Goal: Task Accomplishment & Management: Complete application form

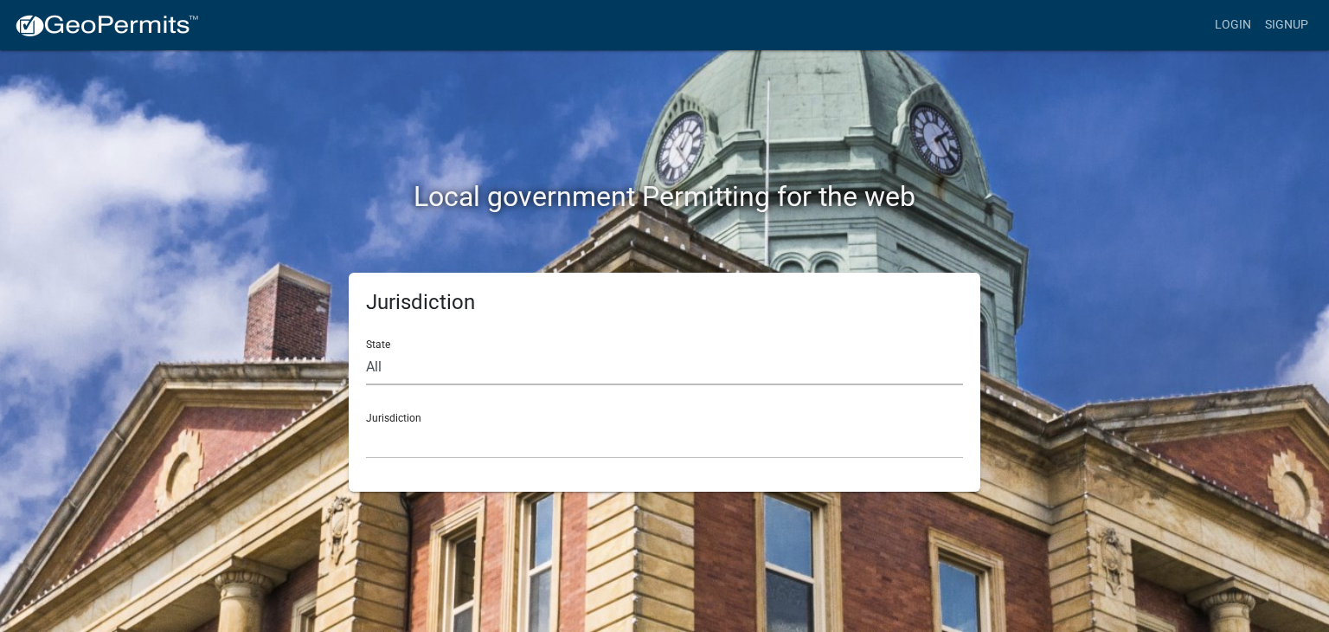
click at [447, 378] on select "All Colorado Georgia Indiana Iowa Kansas Minnesota Ohio South Carolina Wisconsin" at bounding box center [664, 366] width 597 height 35
select select "[US_STATE]"
click at [366, 349] on select "All Colorado Georgia Indiana Iowa Kansas Minnesota Ohio South Carolina Wisconsin" at bounding box center [664, 366] width 597 height 35
click at [447, 425] on select "Boone County, Iowa Butler County, Iowa Cerro Gordo County, Iowa City of Harlan,…" at bounding box center [664, 440] width 597 height 35
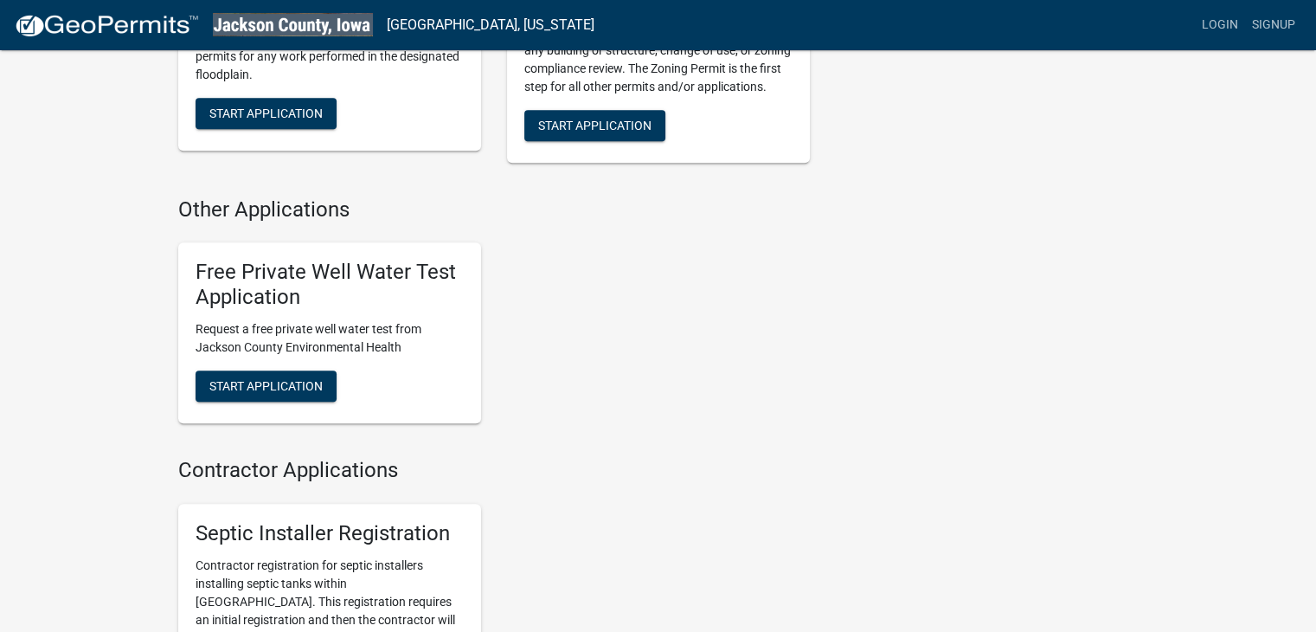
scroll to position [722, 0]
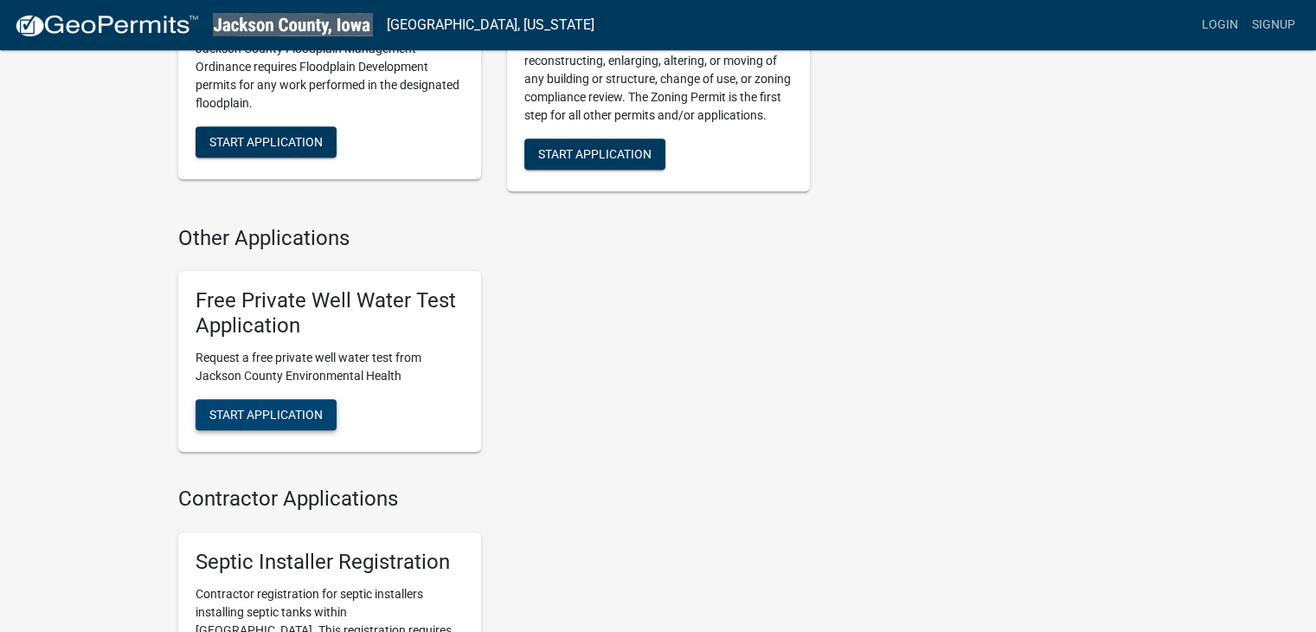
click at [287, 411] on span "Start Application" at bounding box center [265, 414] width 113 height 14
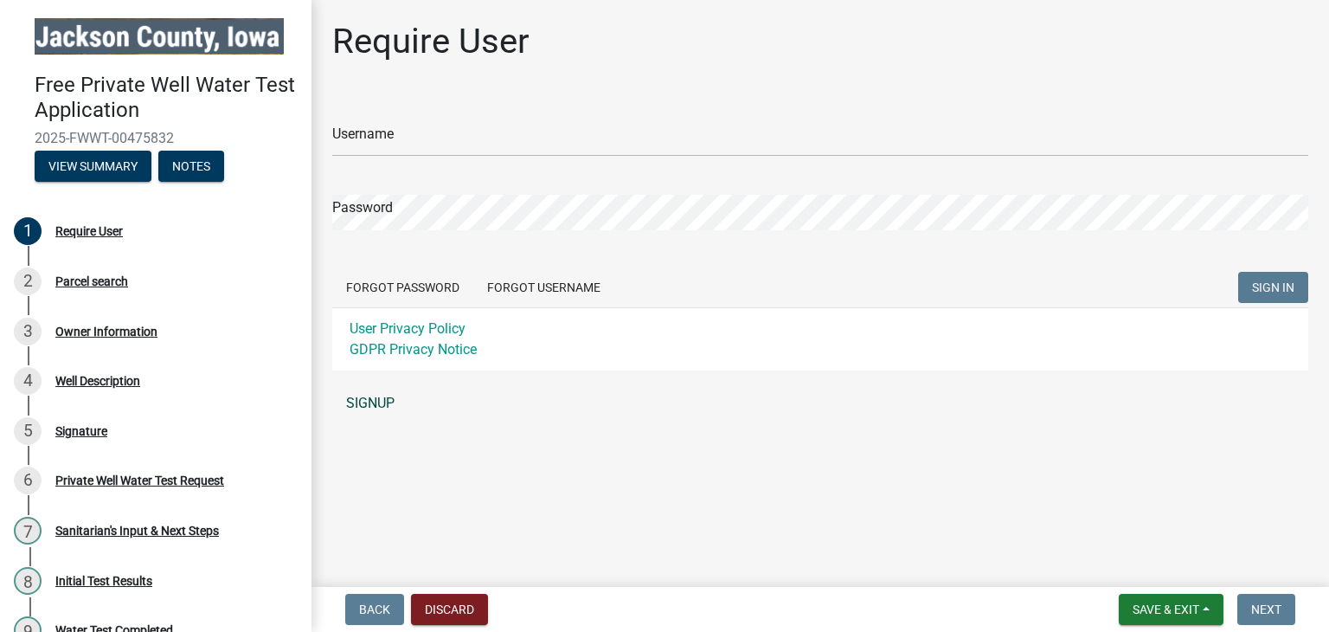
click at [378, 397] on link "SIGNUP" at bounding box center [820, 403] width 976 height 35
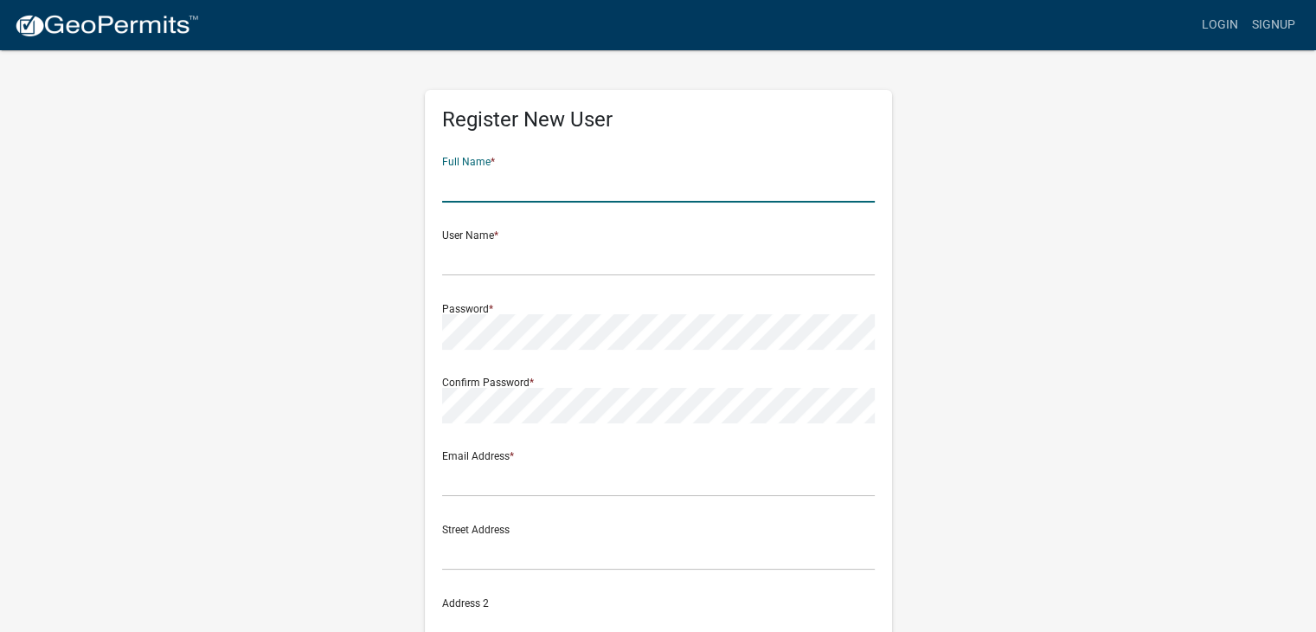
click at [497, 183] on input "text" at bounding box center [658, 184] width 433 height 35
type input "[PERSON_NAME]"
type input "3358 525th Avenue"
type input "Miles"
type input "[US_STATE]"
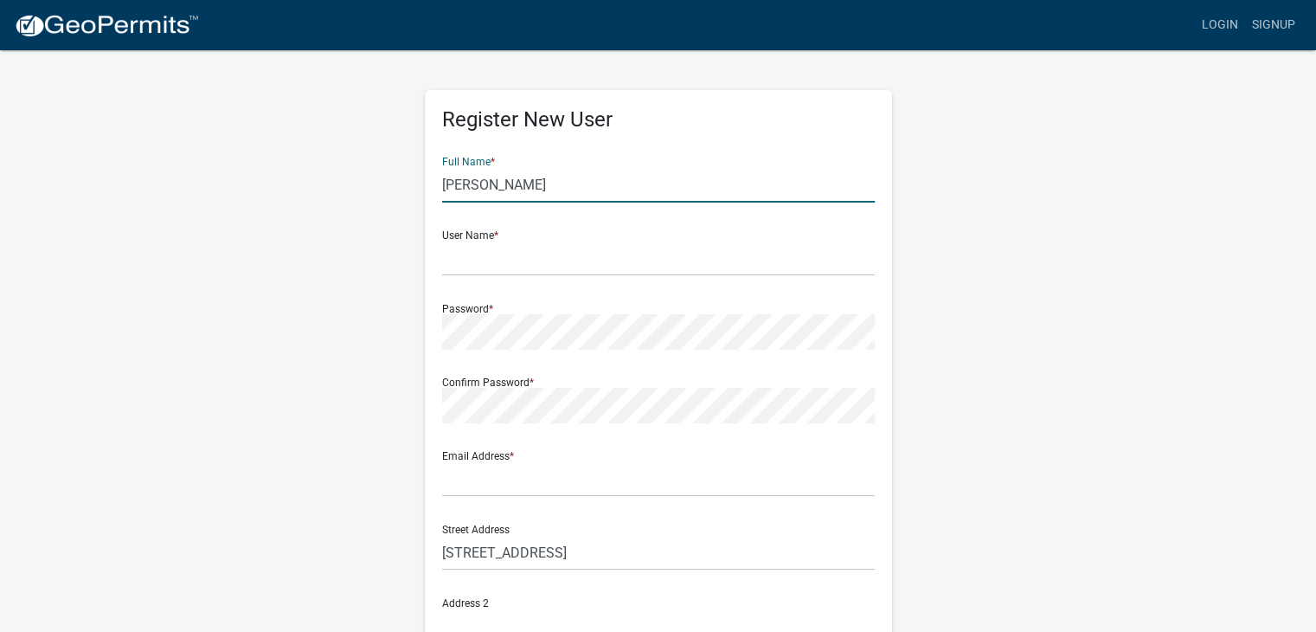
type input "52064"
click at [541, 253] on input "text" at bounding box center [658, 257] width 433 height 35
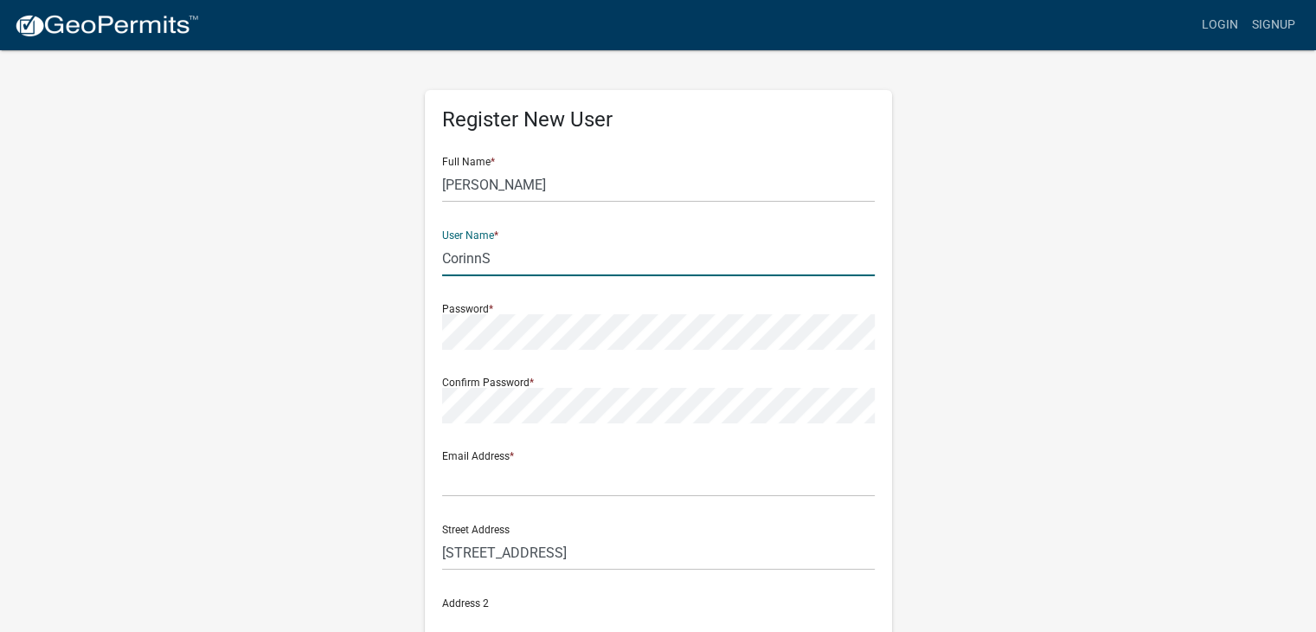
type input "CorinnS"
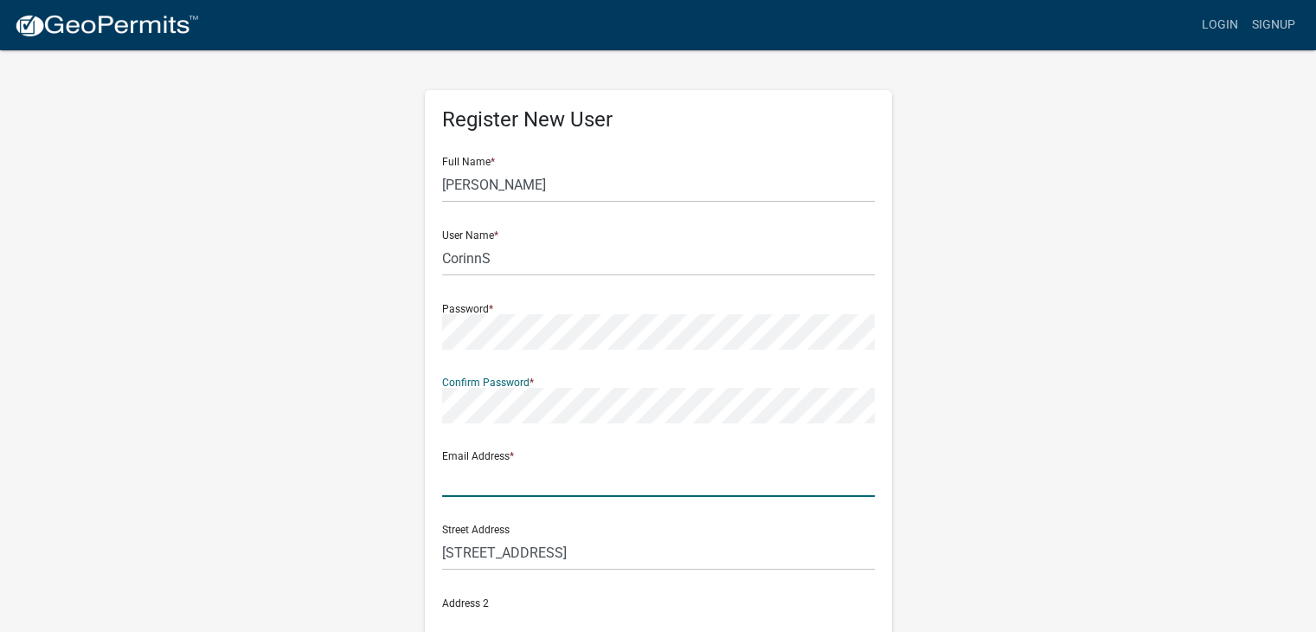
click at [497, 475] on input "text" at bounding box center [658, 478] width 433 height 35
type input "[EMAIL_ADDRESS][DOMAIN_NAME]"
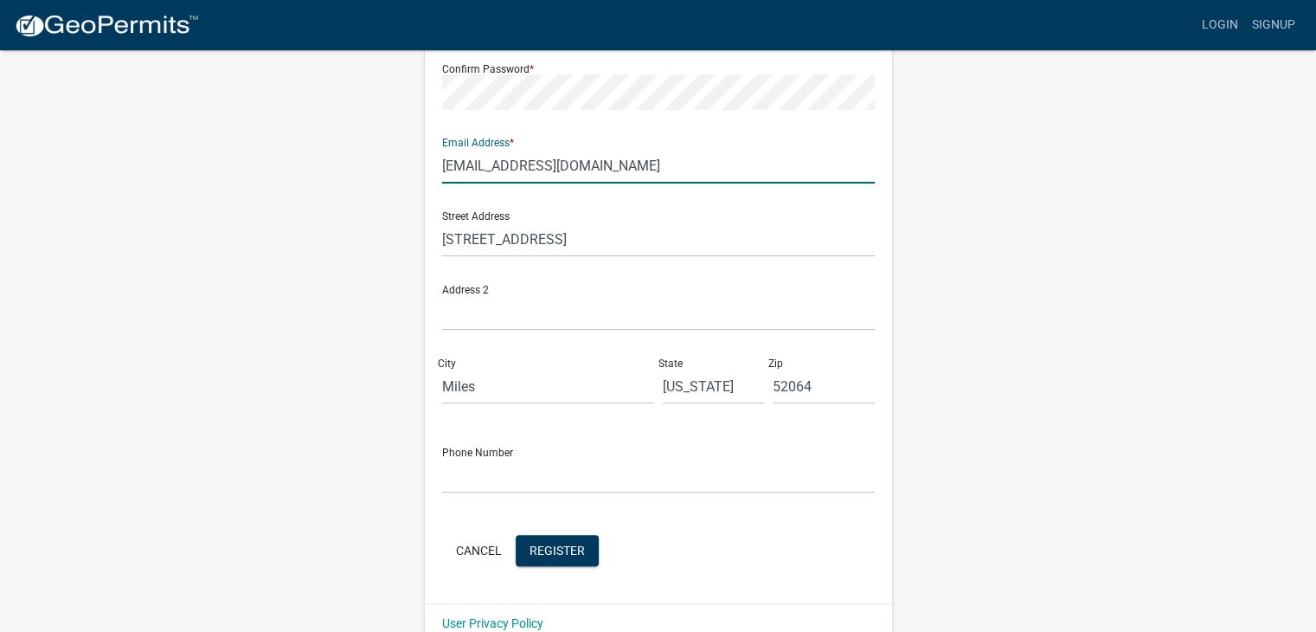
scroll to position [343, 0]
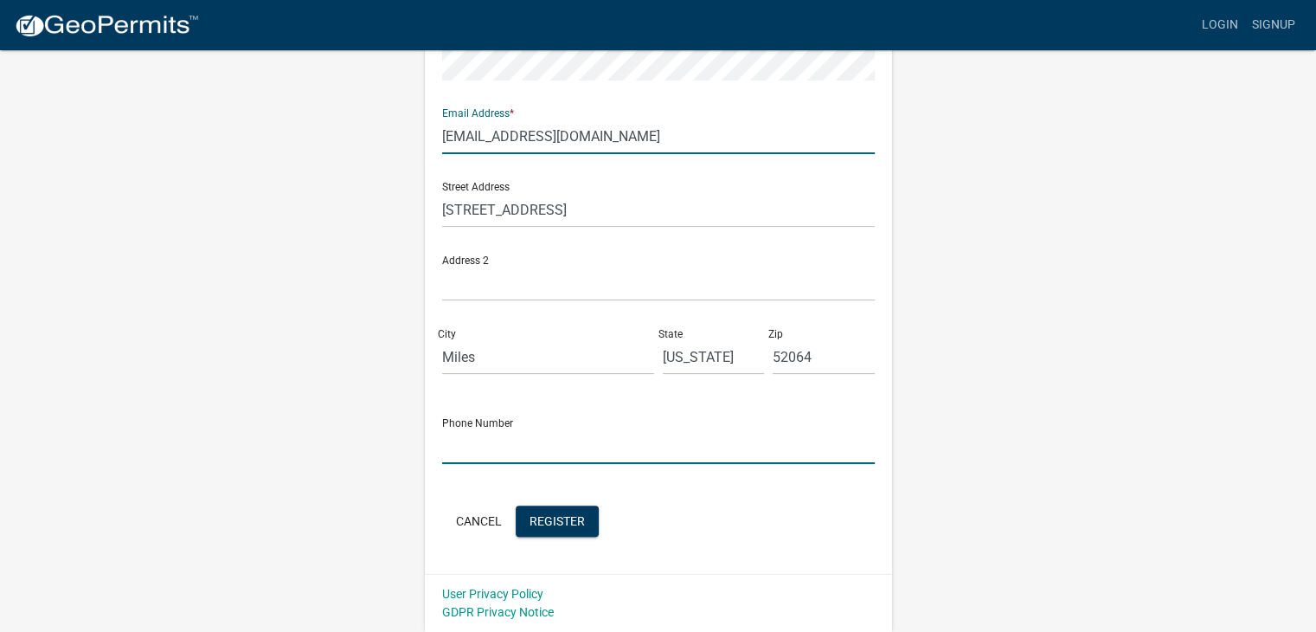
click at [517, 448] on input "text" at bounding box center [658, 445] width 433 height 35
type input "563-212-5232"
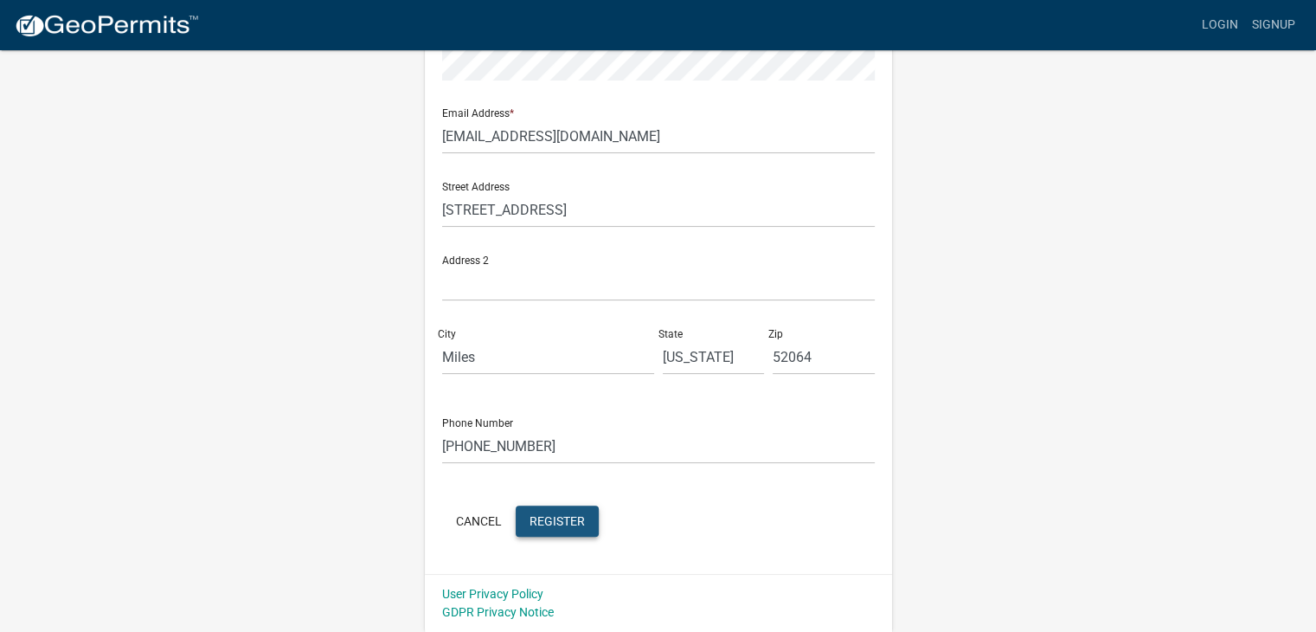
click at [547, 526] on span "Register" at bounding box center [556, 520] width 55 height 14
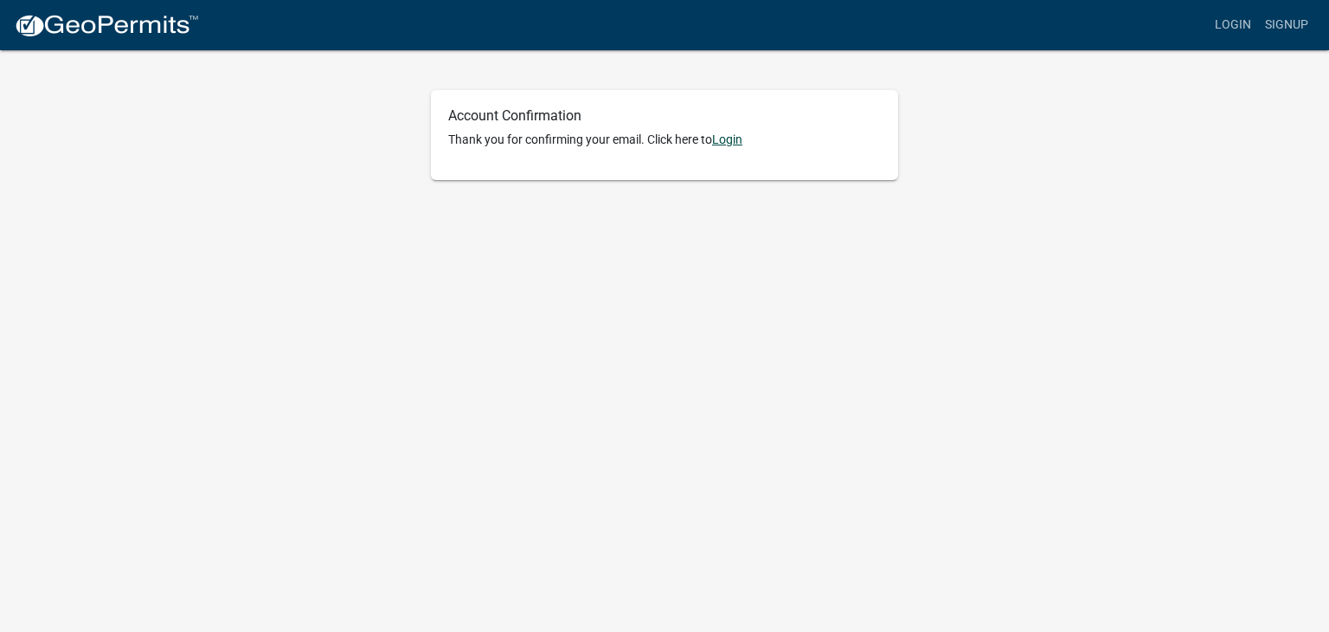
click at [733, 135] on link "Login" at bounding box center [727, 139] width 30 height 14
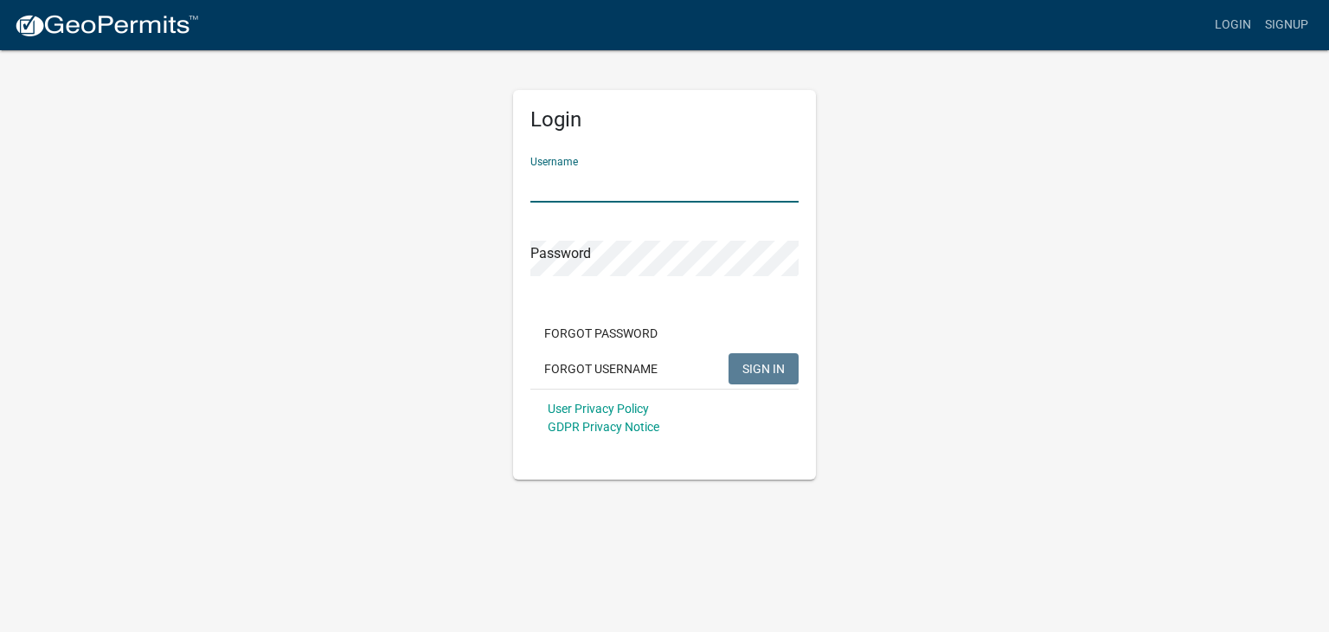
click at [658, 196] on input "Username" at bounding box center [664, 184] width 268 height 35
type input "CorinnS"
click at [728, 353] on button "SIGN IN" at bounding box center [763, 368] width 70 height 31
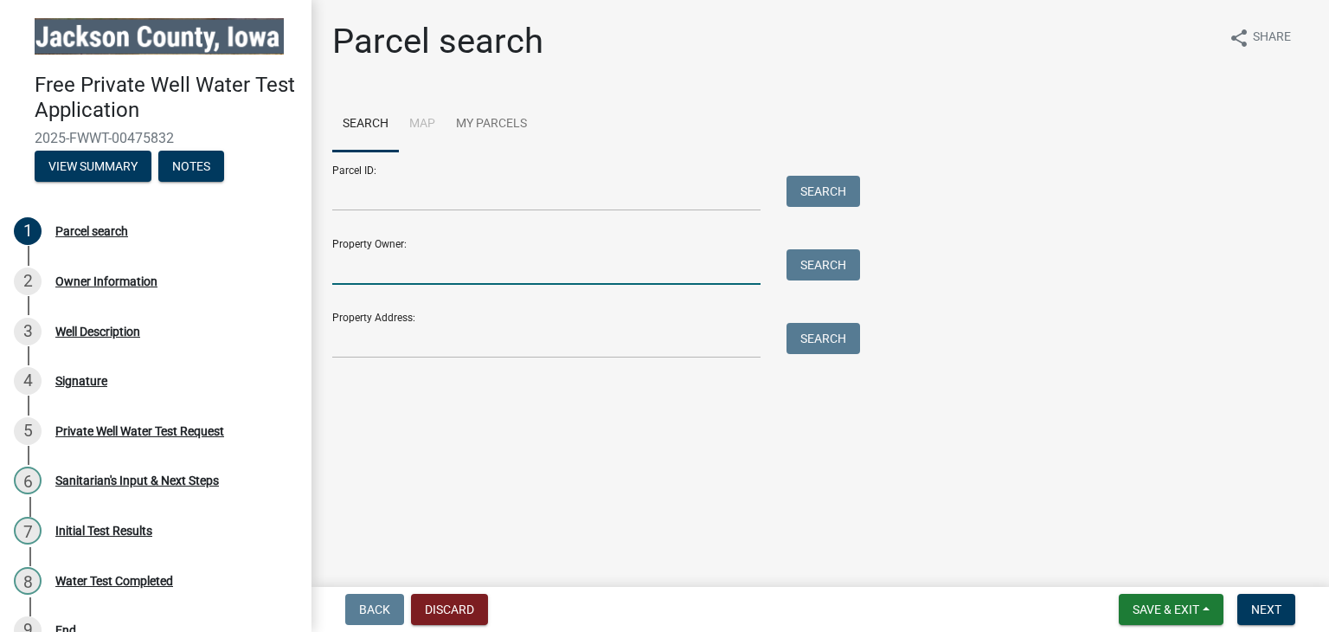
click at [448, 264] on input "Property Owner:" at bounding box center [546, 266] width 428 height 35
drag, startPoint x: 432, startPoint y: 271, endPoint x: 303, endPoint y: 285, distance: 129.6
click at [303, 285] on div "Free Private Well Water Test Application 2025-FWWT-00475832 View Summary Notes …" at bounding box center [664, 316] width 1329 height 632
type input "[PERSON_NAME]"
click at [443, 271] on input "[PERSON_NAME]" at bounding box center [546, 266] width 428 height 35
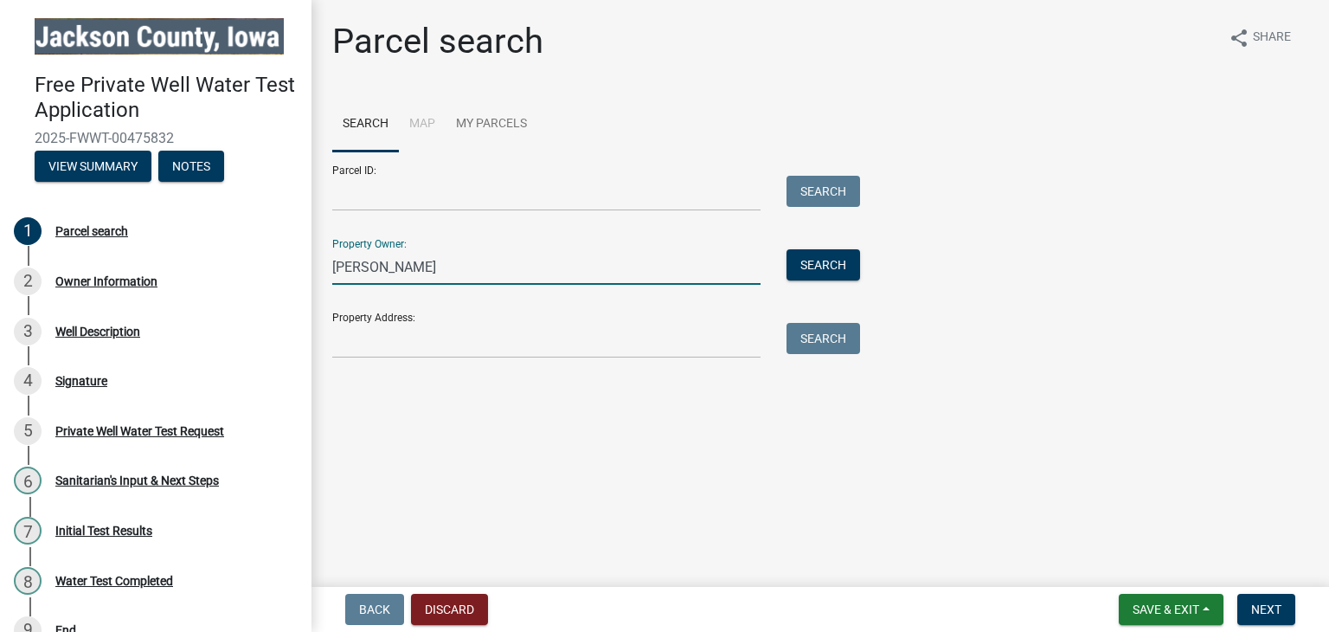
drag, startPoint x: 441, startPoint y: 270, endPoint x: 329, endPoint y: 268, distance: 112.5
click at [329, 268] on div "[PERSON_NAME]" at bounding box center [546, 266] width 454 height 35
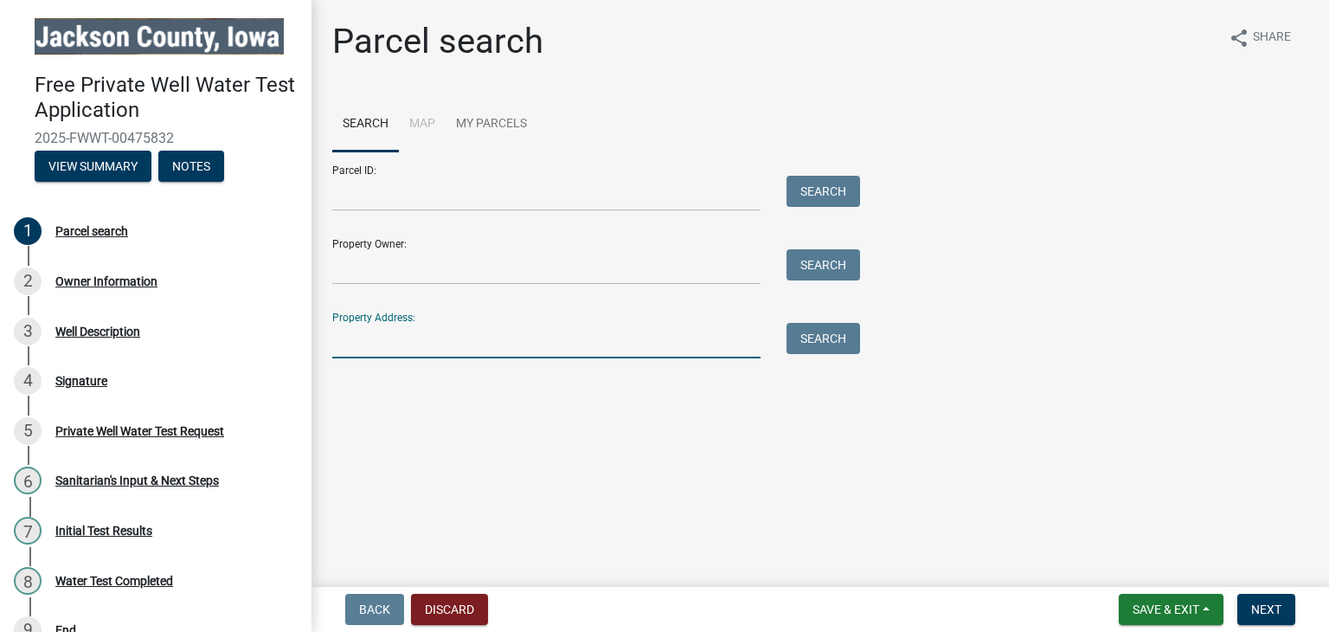
click at [394, 347] on input "Property Address:" at bounding box center [546, 340] width 428 height 35
type input "[STREET_ADDRESS]"
click at [828, 344] on button "Search" at bounding box center [823, 338] width 74 height 31
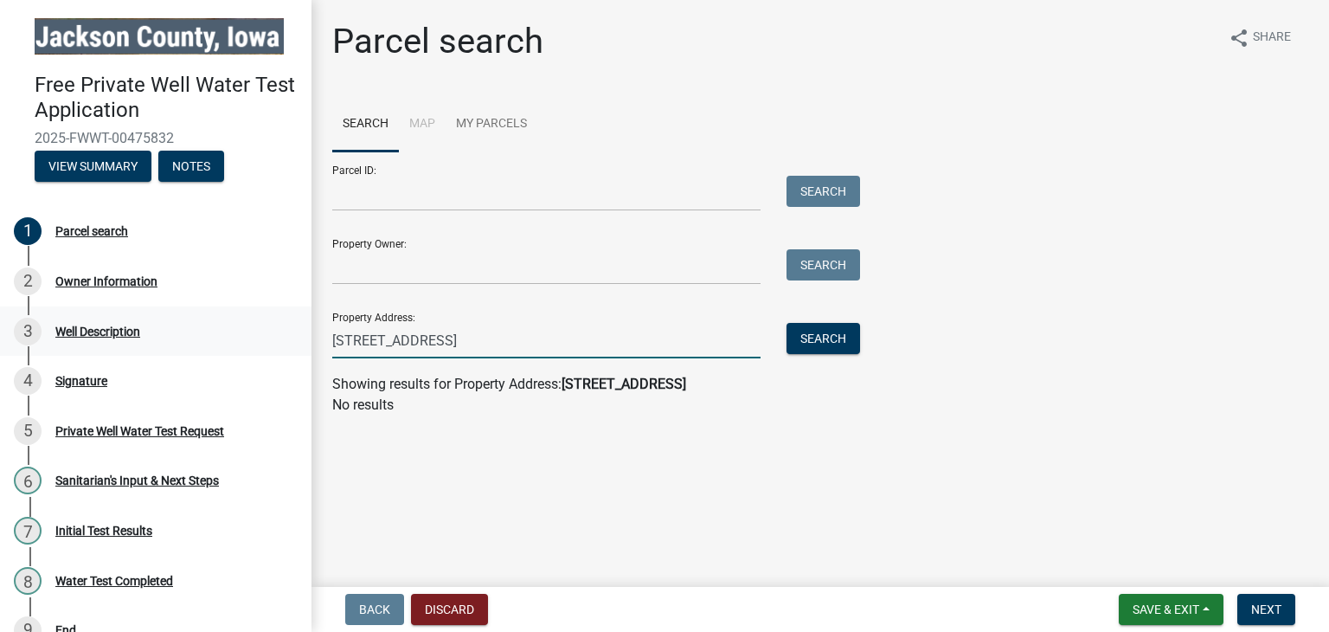
drag, startPoint x: 439, startPoint y: 349, endPoint x: 274, endPoint y: 345, distance: 165.3
click at [275, 345] on div "Free Private Well Water Test Application 2025-FWWT-00475832 View Summary Notes …" at bounding box center [664, 316] width 1329 height 632
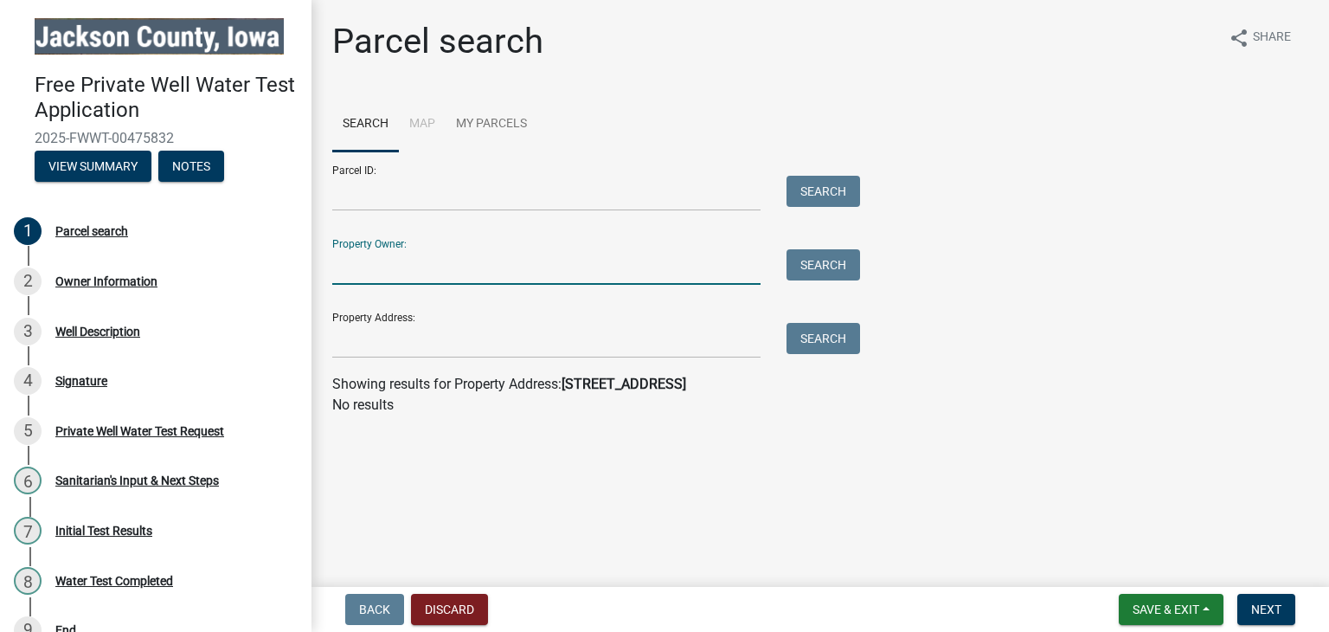
click at [360, 267] on input "Property Owner:" at bounding box center [546, 266] width 428 height 35
type input "[PERSON_NAME]"
click at [804, 273] on button "Search" at bounding box center [823, 264] width 74 height 31
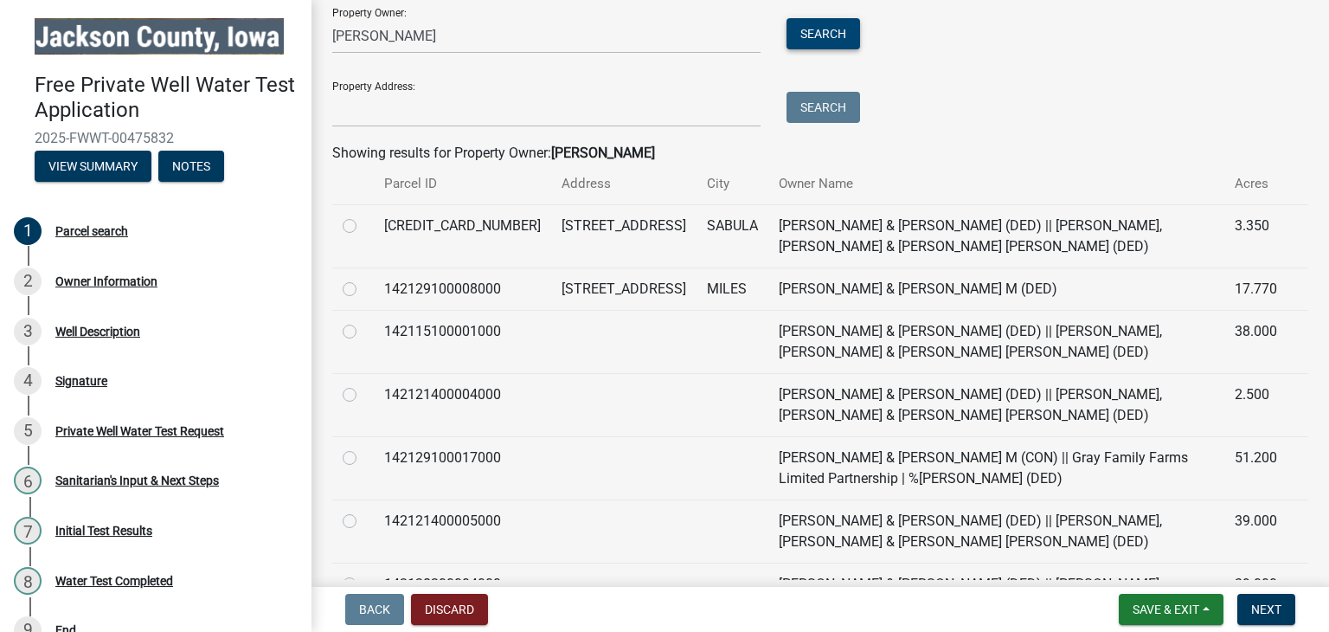
scroll to position [260, 0]
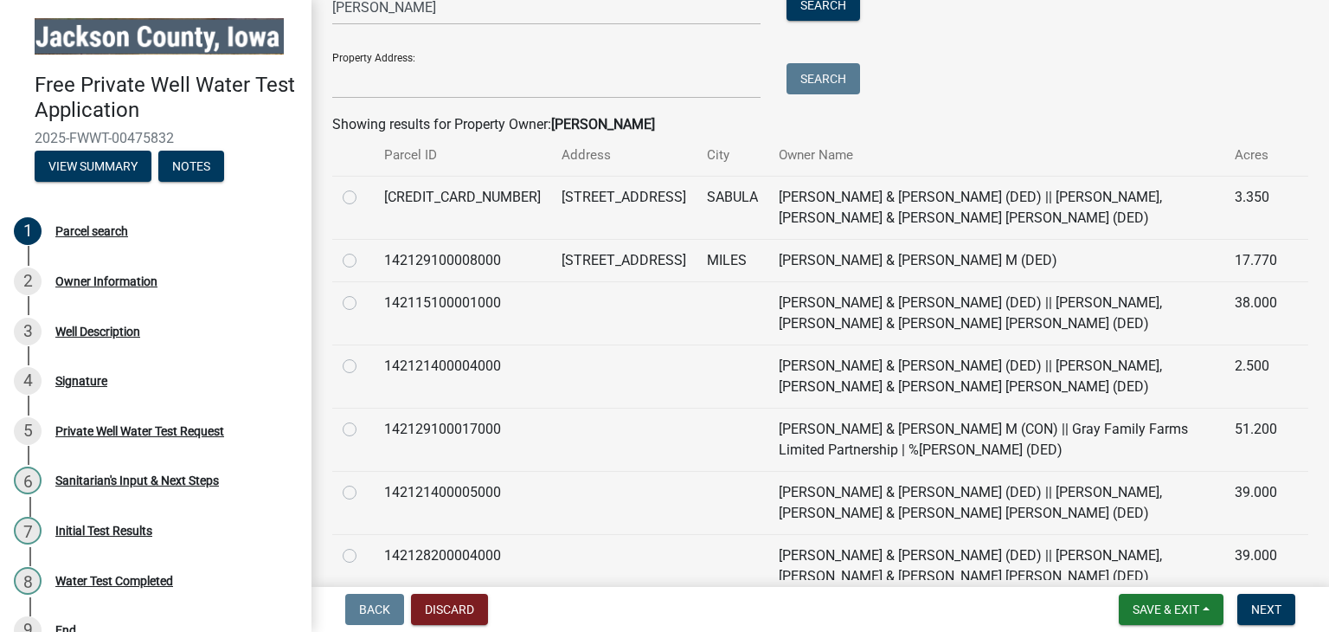
click at [363, 187] on label at bounding box center [363, 187] width 0 height 0
click at [363, 198] on input "radio" at bounding box center [368, 192] width 11 height 11
radio input "true"
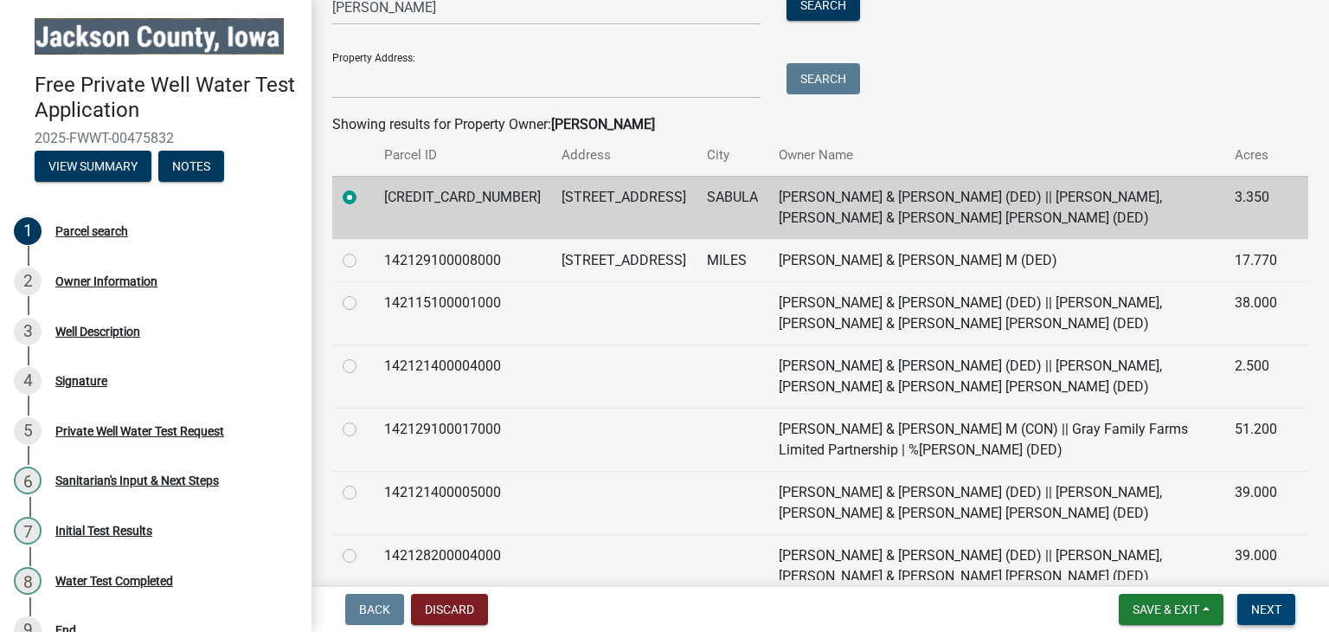
click at [1260, 602] on span "Next" at bounding box center [1266, 609] width 30 height 14
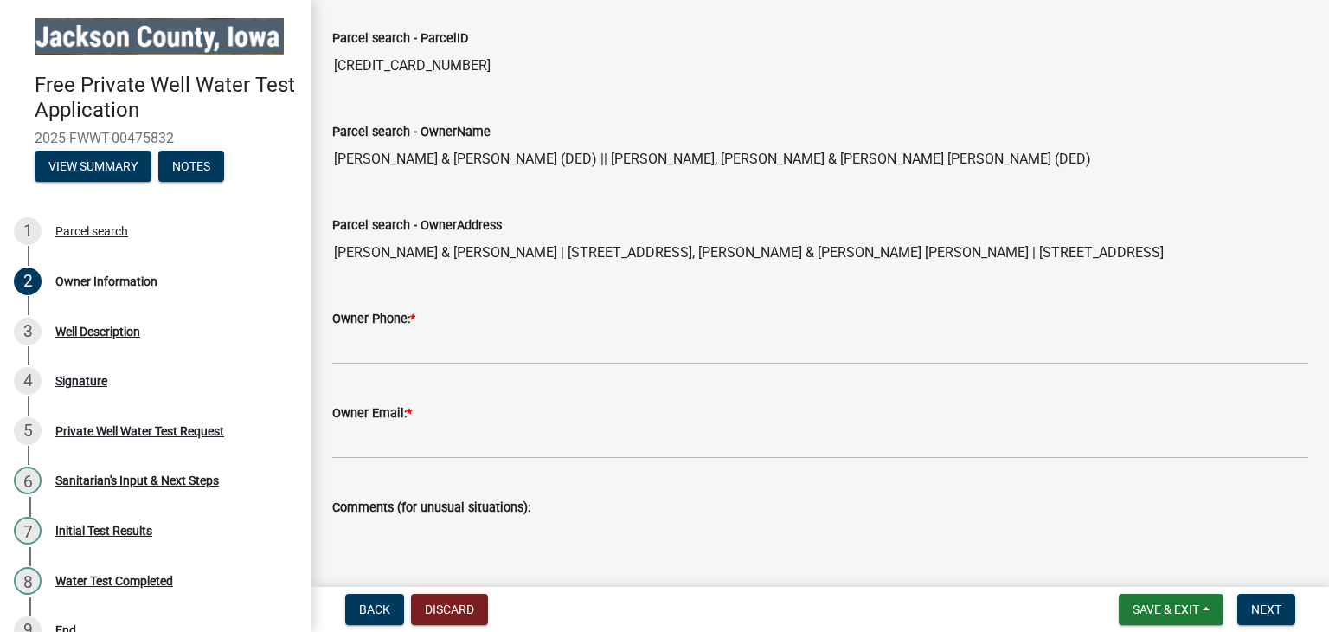
scroll to position [173, 0]
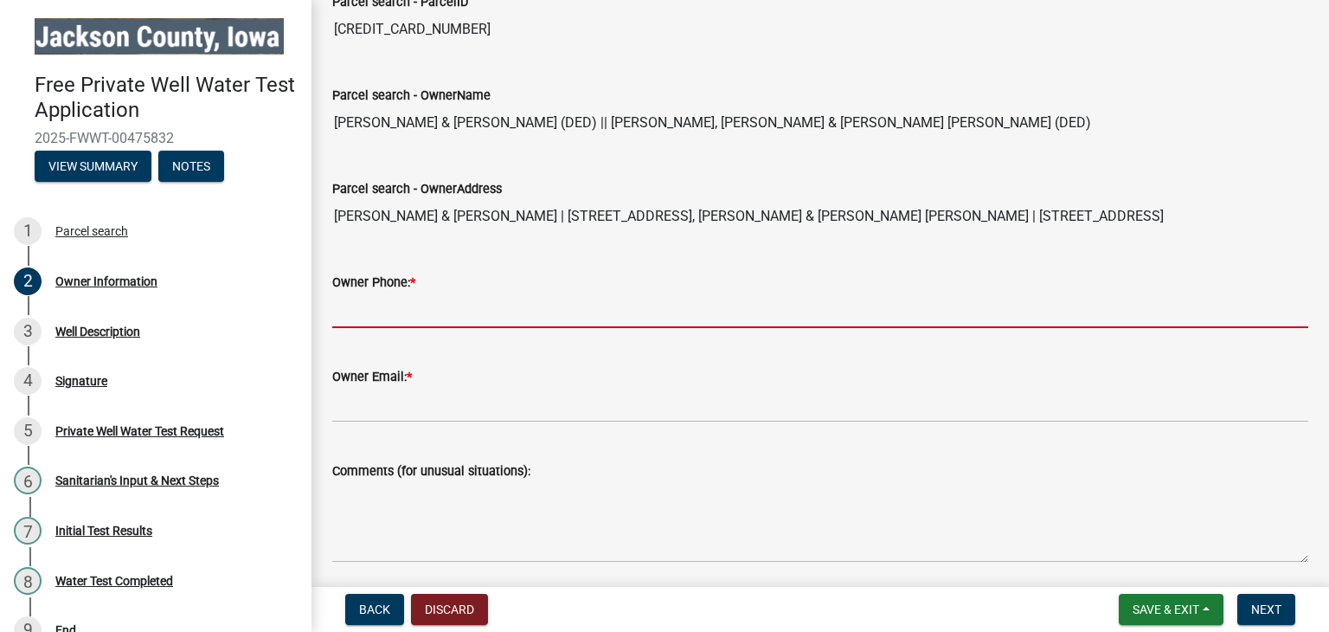
click at [410, 309] on input "Owner Phone: *" at bounding box center [820, 309] width 976 height 35
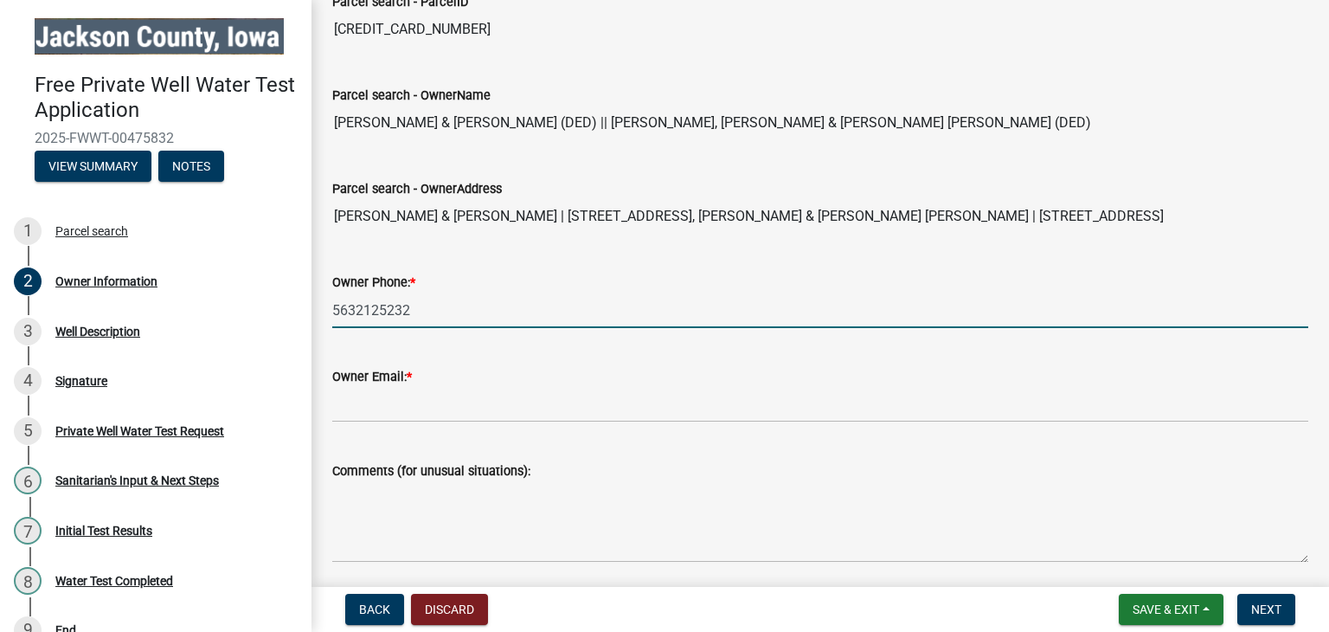
type input "5632125232"
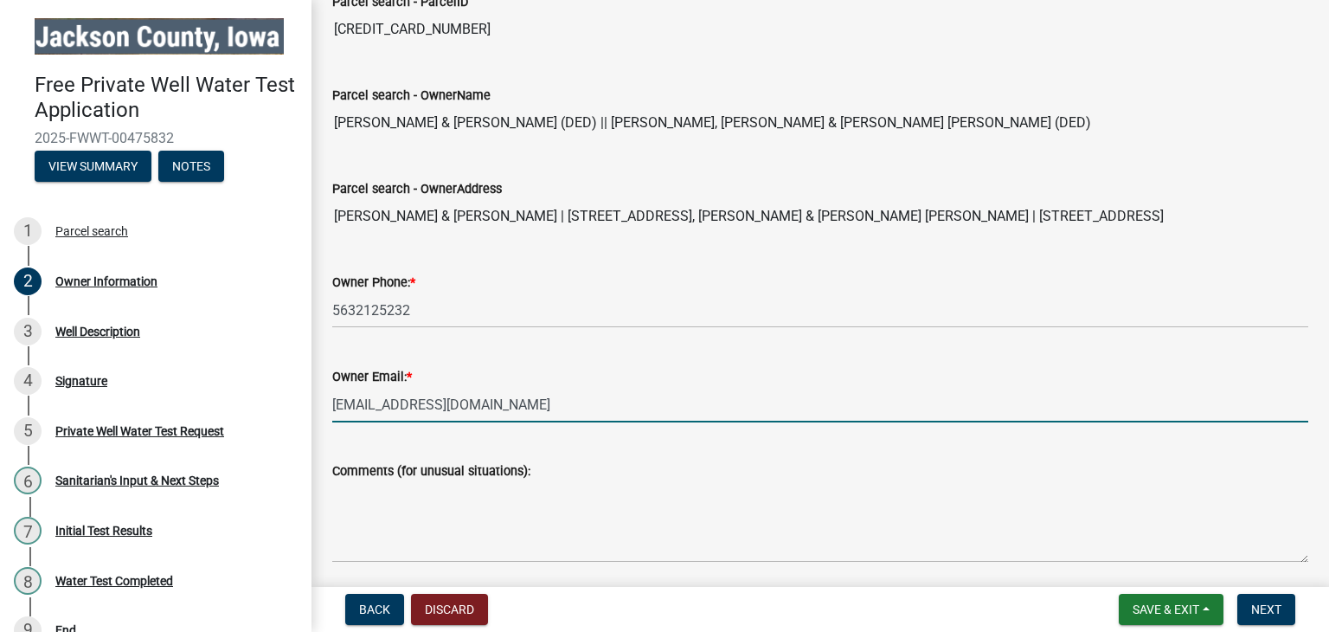
type input "[EMAIL_ADDRESS][DOMAIN_NAME]"
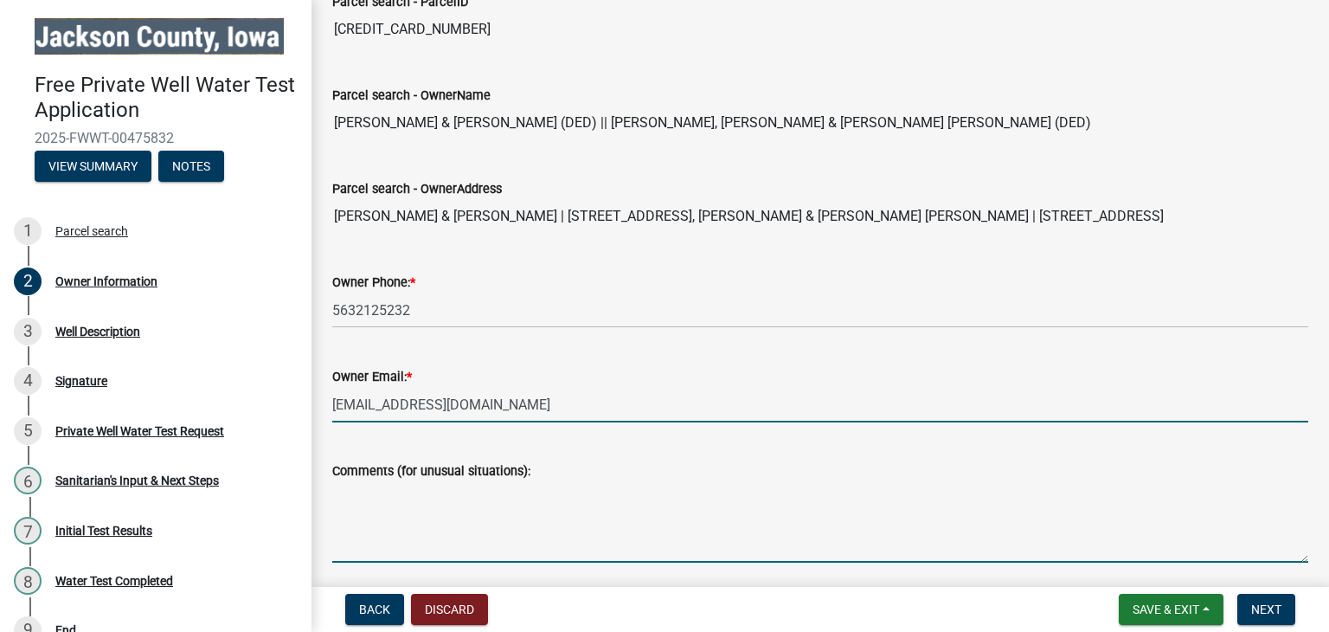
click at [385, 555] on textarea "Comments (for unusual situations):" at bounding box center [820, 521] width 976 height 81
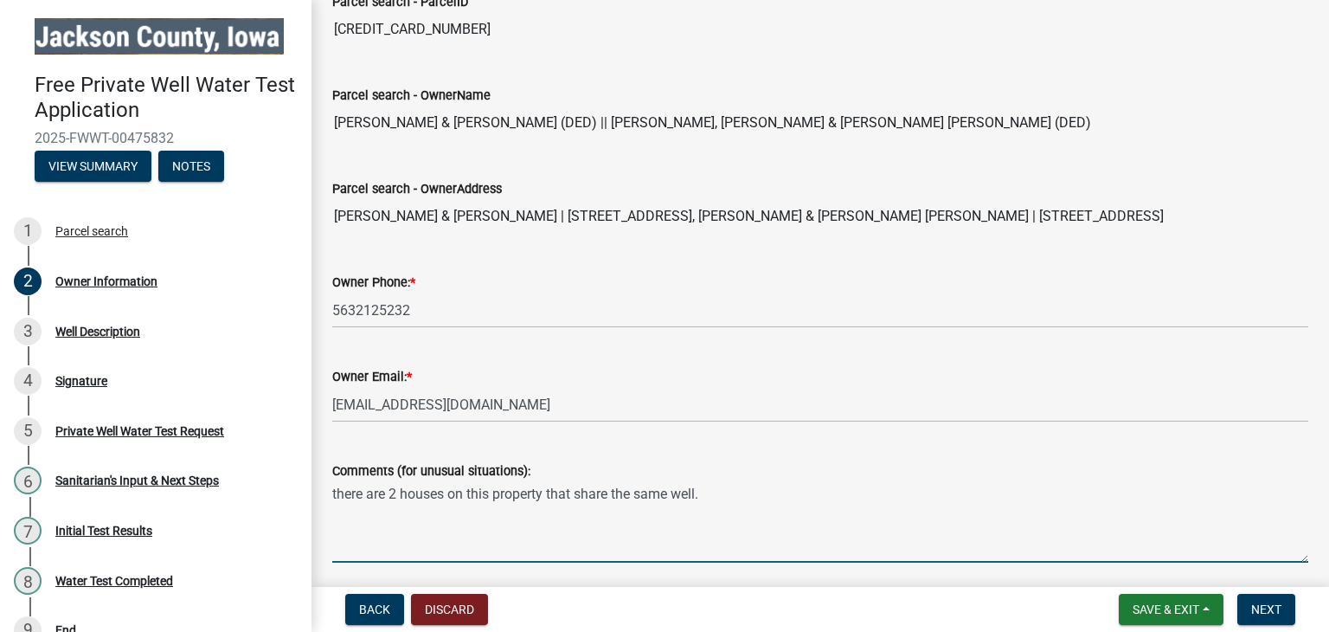
drag, startPoint x: 337, startPoint y: 492, endPoint x: 426, endPoint y: 452, distance: 97.9
click at [337, 492] on textarea "there are 2 houses on this property that share the same well." at bounding box center [820, 521] width 976 height 81
click at [709, 492] on textarea "There are 2 houses on this property that share the same well." at bounding box center [820, 521] width 976 height 81
click at [1202, 495] on textarea "There are 2 houses on this property that share the same well. We had 54781 Hwy …" at bounding box center [820, 521] width 976 height 81
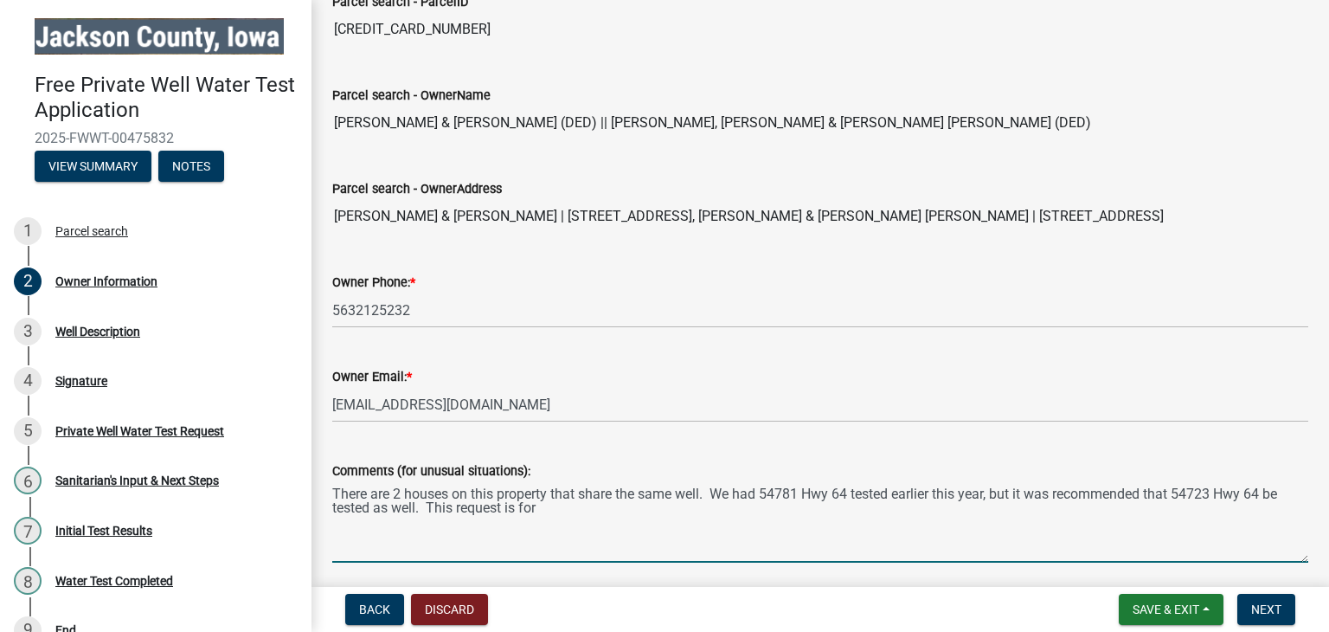
drag, startPoint x: 1179, startPoint y: 490, endPoint x: 1266, endPoint y: 492, distance: 86.5
click at [1266, 493] on textarea "There are 2 houses on this property that share the same well. We had 54781 Hwy …" at bounding box center [820, 521] width 976 height 81
click at [556, 510] on textarea "There are 2 houses on this property that share the same well. We had 54781 Hwy …" at bounding box center [820, 521] width 976 height 81
paste textarea "[STREET_ADDRESS]"
type textarea "There are 2 houses on this property that share the same well. We had 54781 Hwy …"
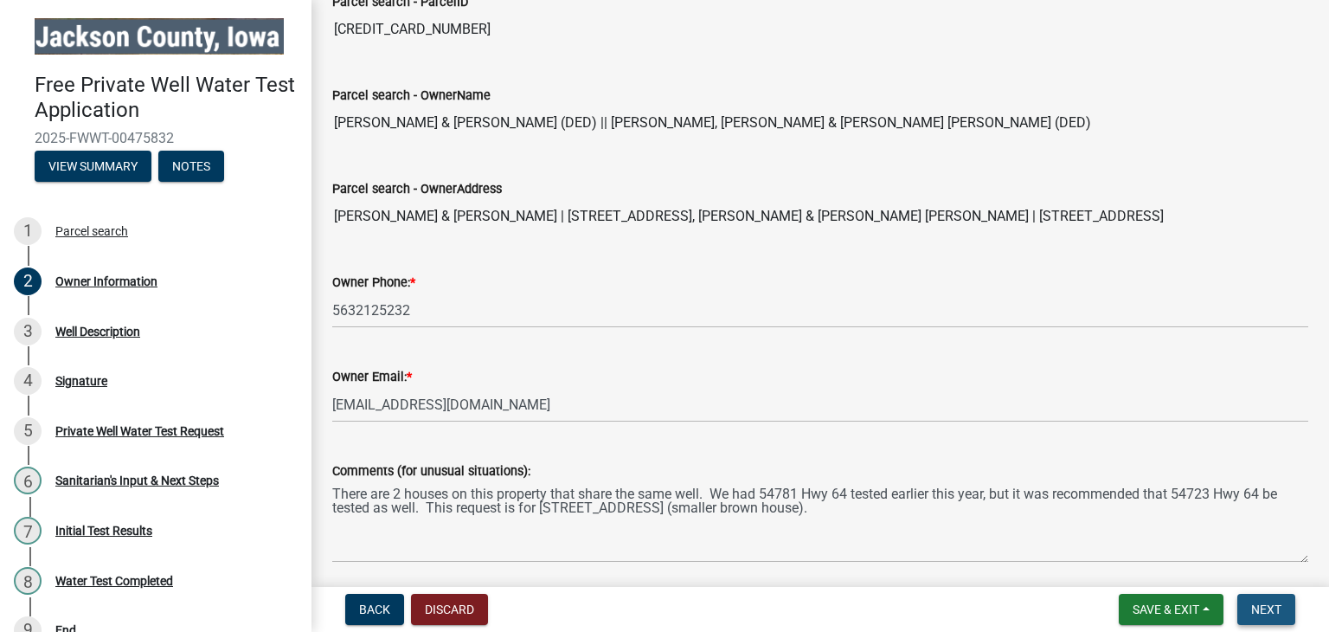
click at [1265, 610] on span "Next" at bounding box center [1266, 609] width 30 height 14
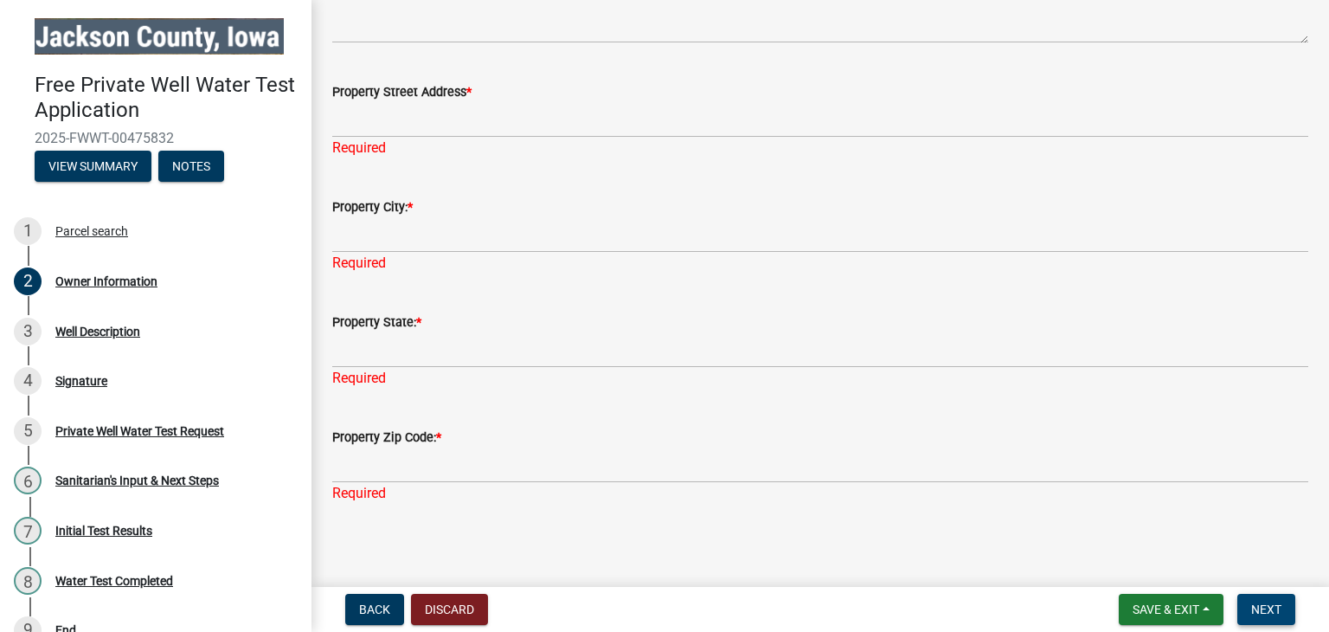
scroll to position [519, 0]
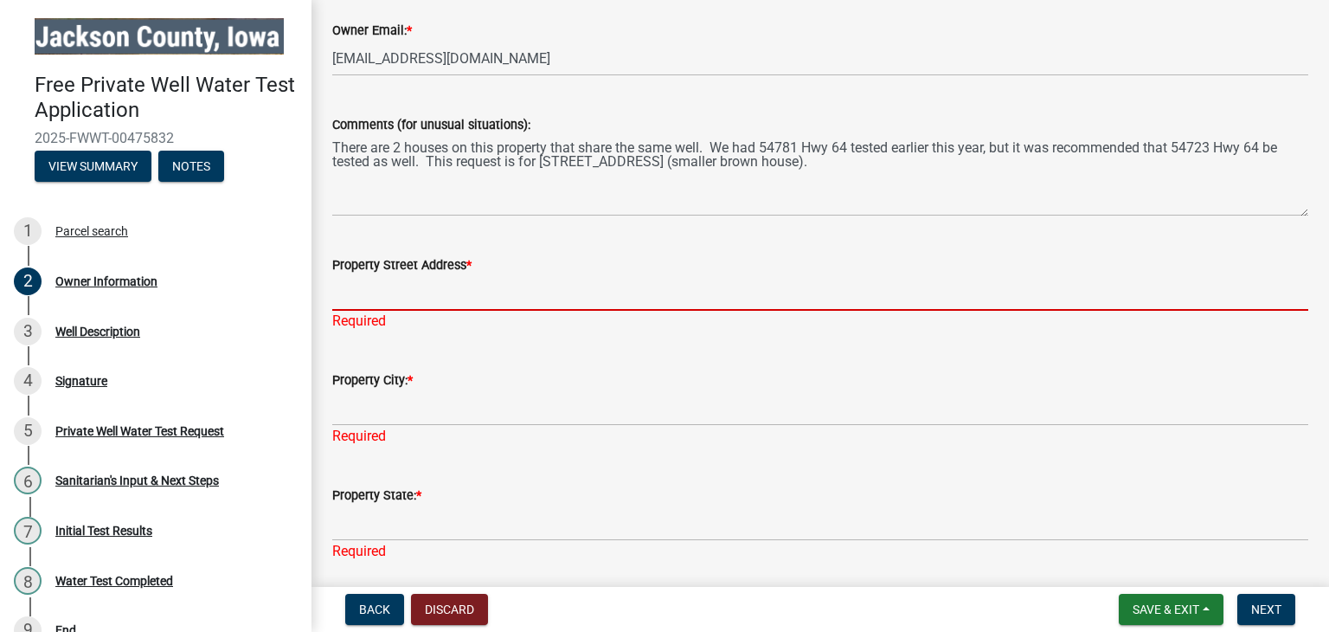
click at [405, 300] on input "Property Street Address *" at bounding box center [820, 292] width 976 height 35
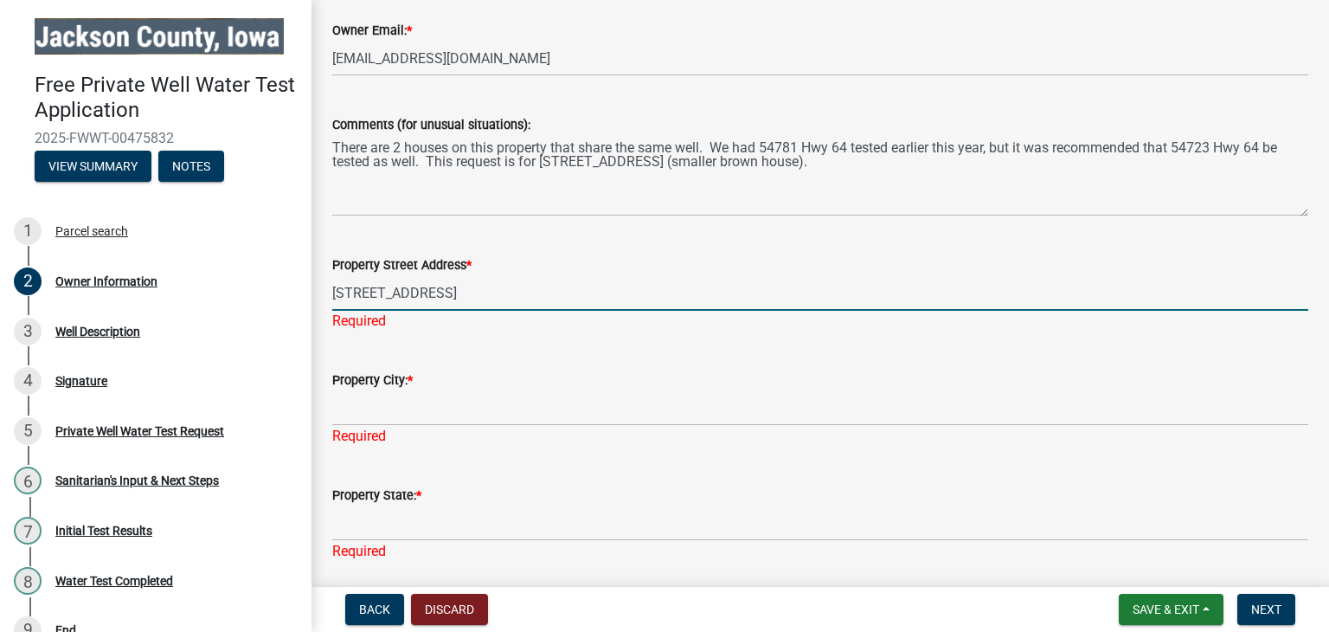
type input "[STREET_ADDRESS]"
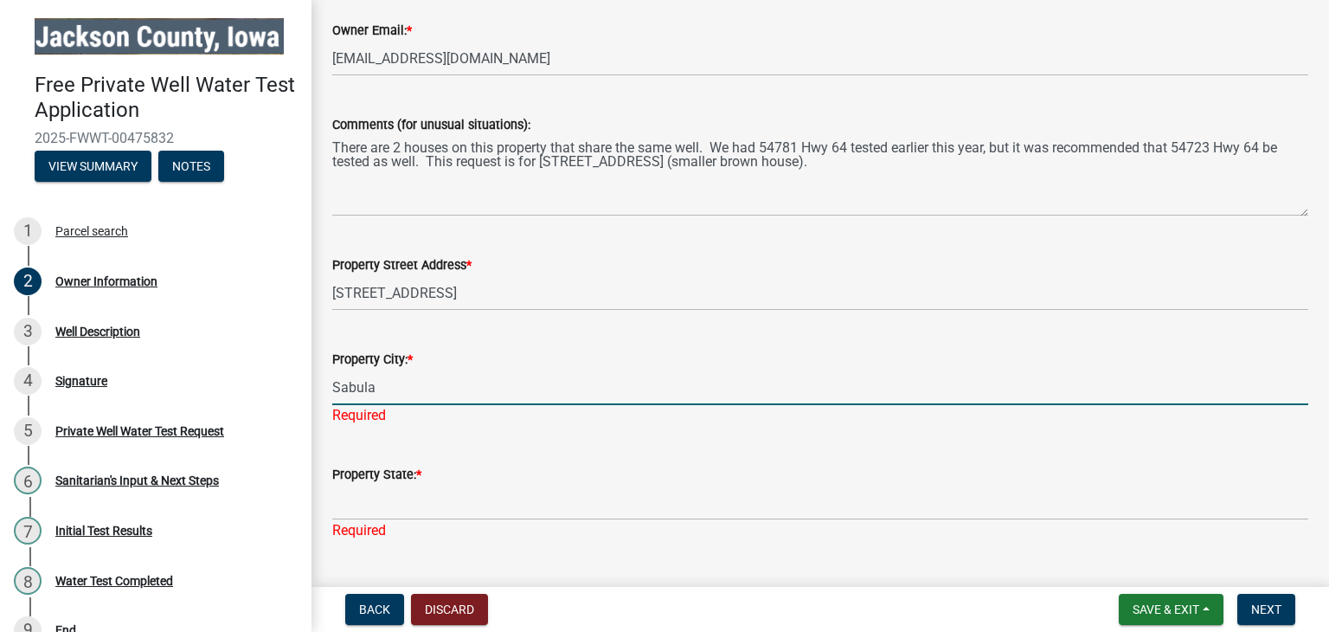
type input "Sabula"
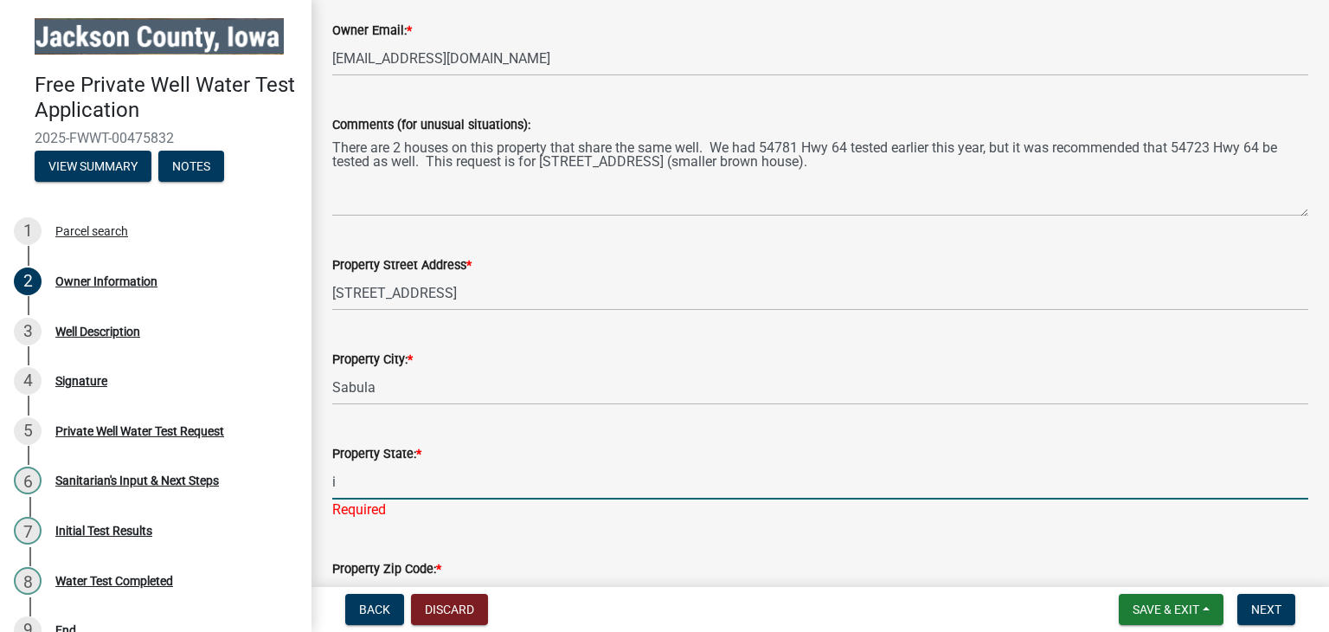
type input "[US_STATE]"
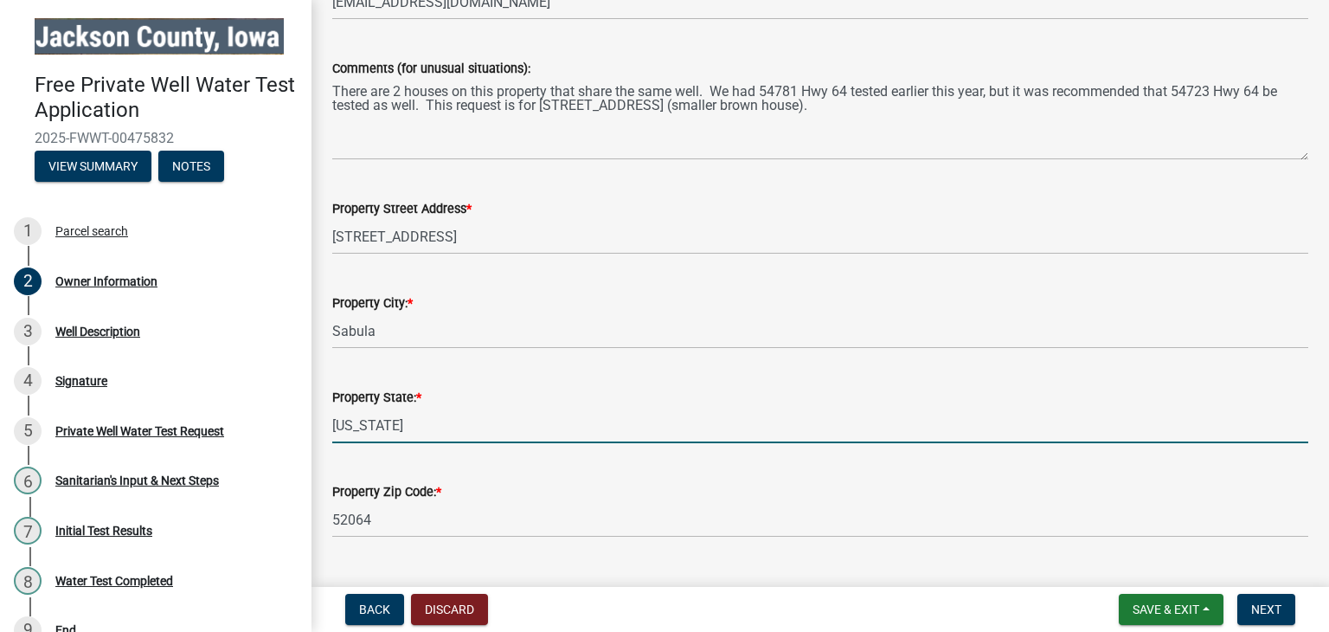
scroll to position [612, 0]
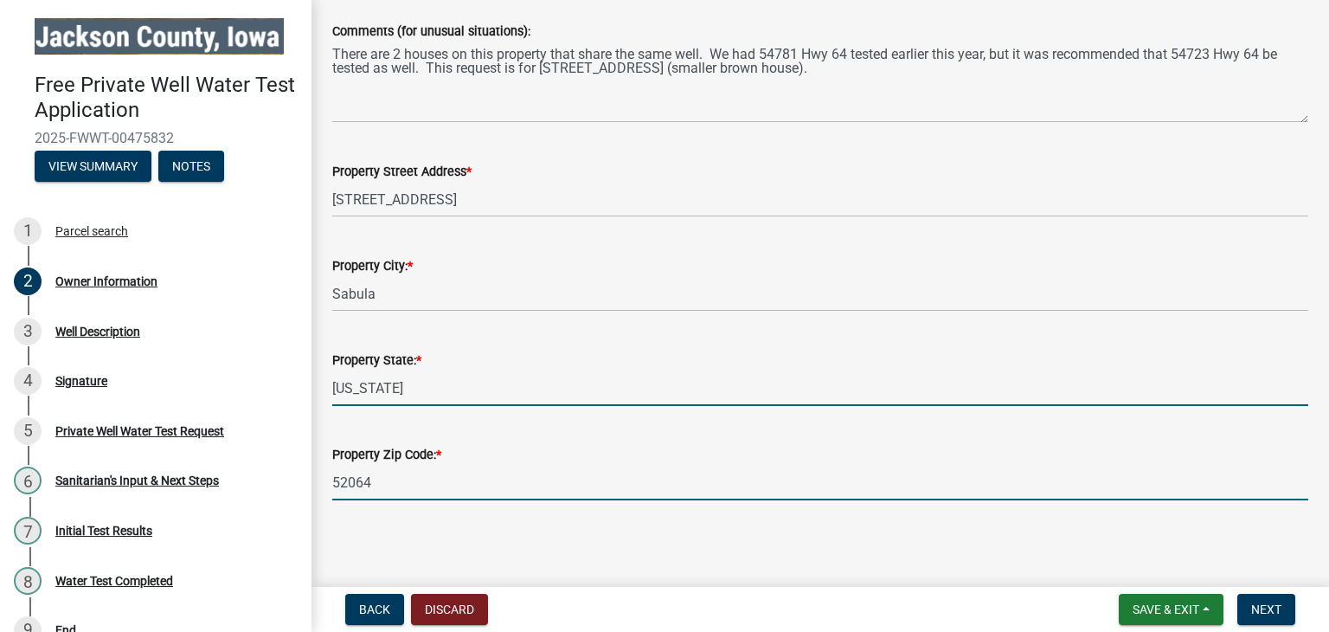
click at [424, 484] on input "52064" at bounding box center [820, 482] width 976 height 35
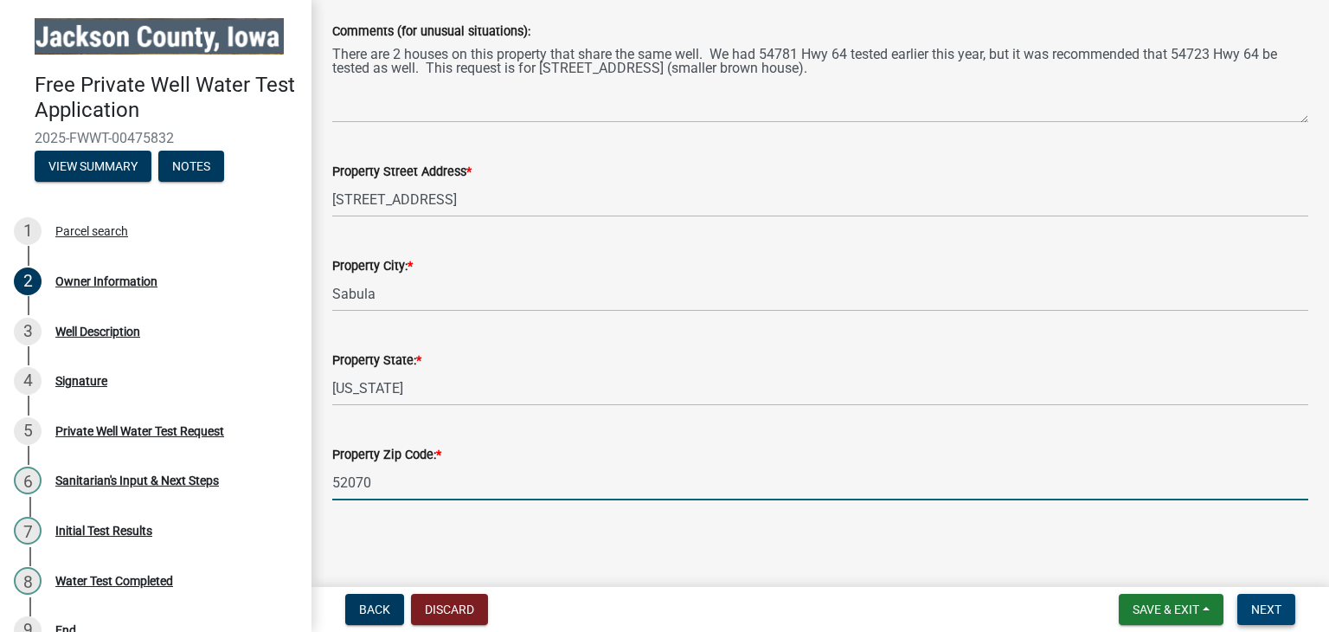
type input "52070"
click at [1266, 610] on span "Next" at bounding box center [1266, 609] width 30 height 14
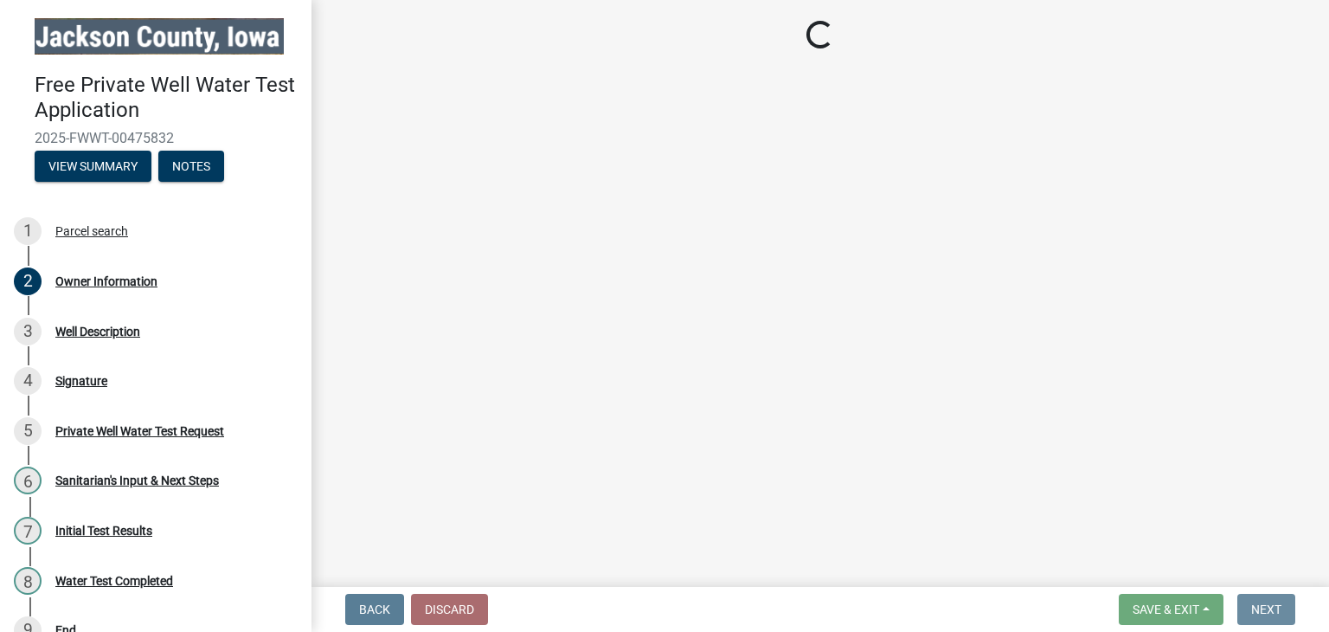
scroll to position [0, 0]
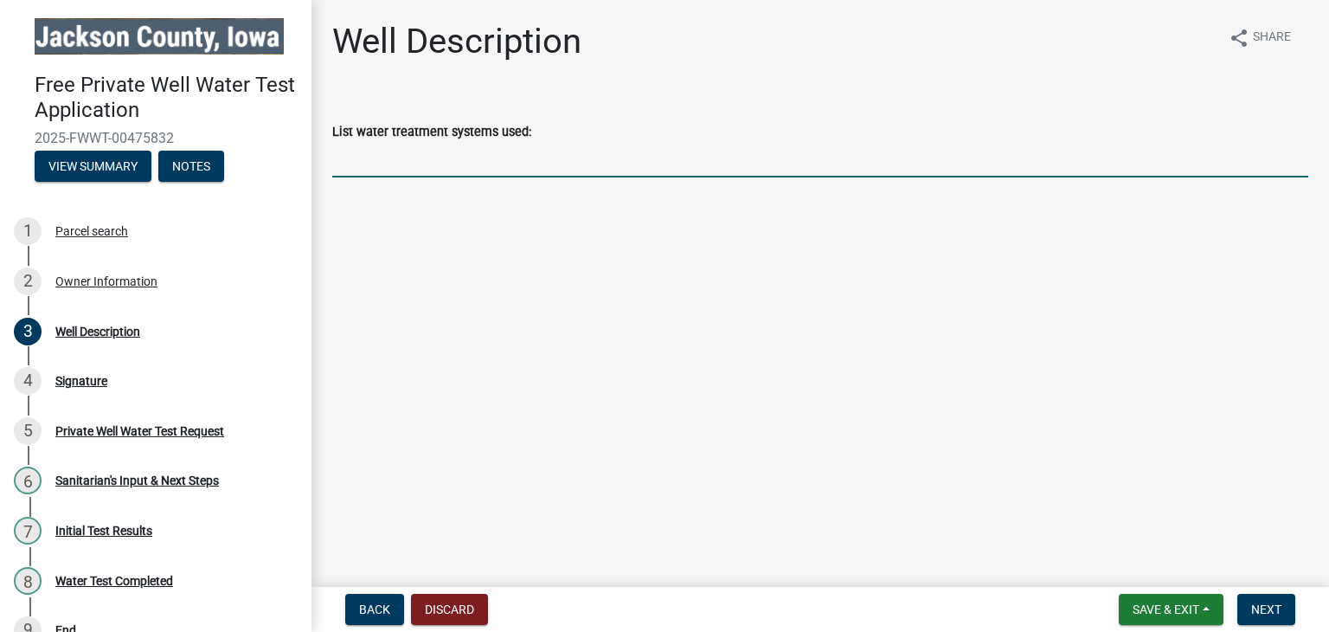
click at [451, 161] on input "List water treatment systems used:" at bounding box center [820, 159] width 976 height 35
type input "UV light filter"
click at [1261, 596] on button "Next" at bounding box center [1266, 608] width 58 height 31
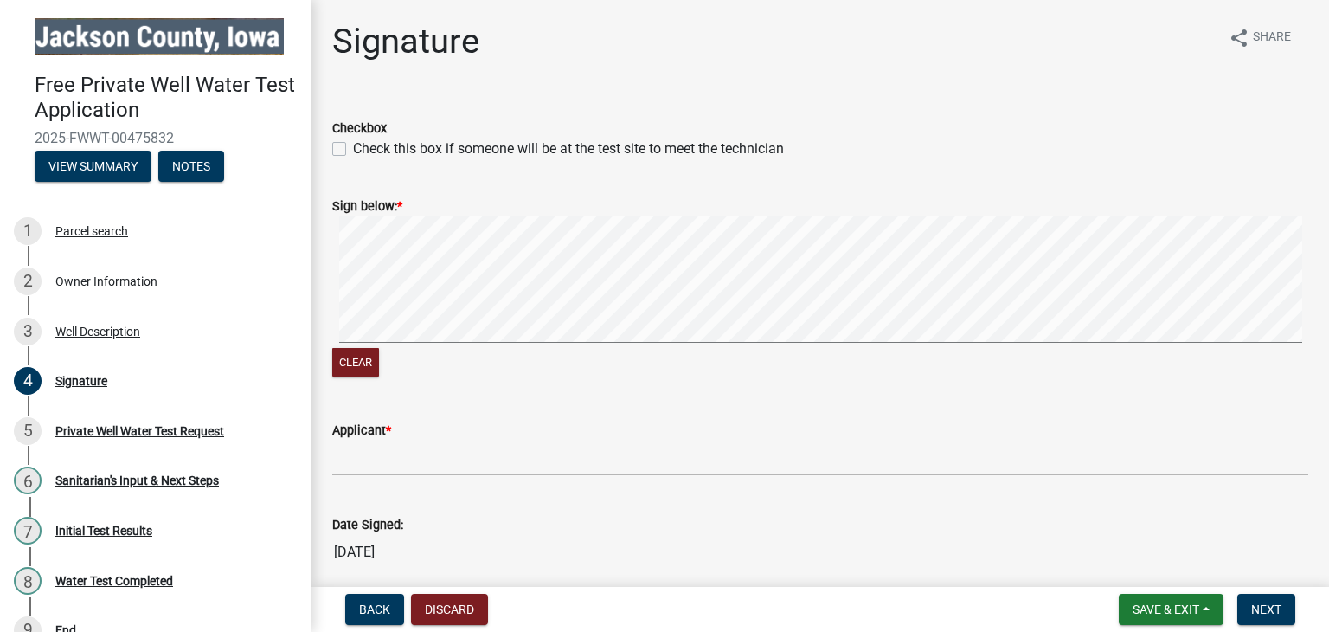
click at [353, 143] on label "Check this box if someone will be at the test site to meet the technician" at bounding box center [568, 148] width 431 height 21
click at [353, 143] on input "Check this box if someone will be at the test site to meet the technician" at bounding box center [358, 143] width 11 height 11
checkbox input "true"
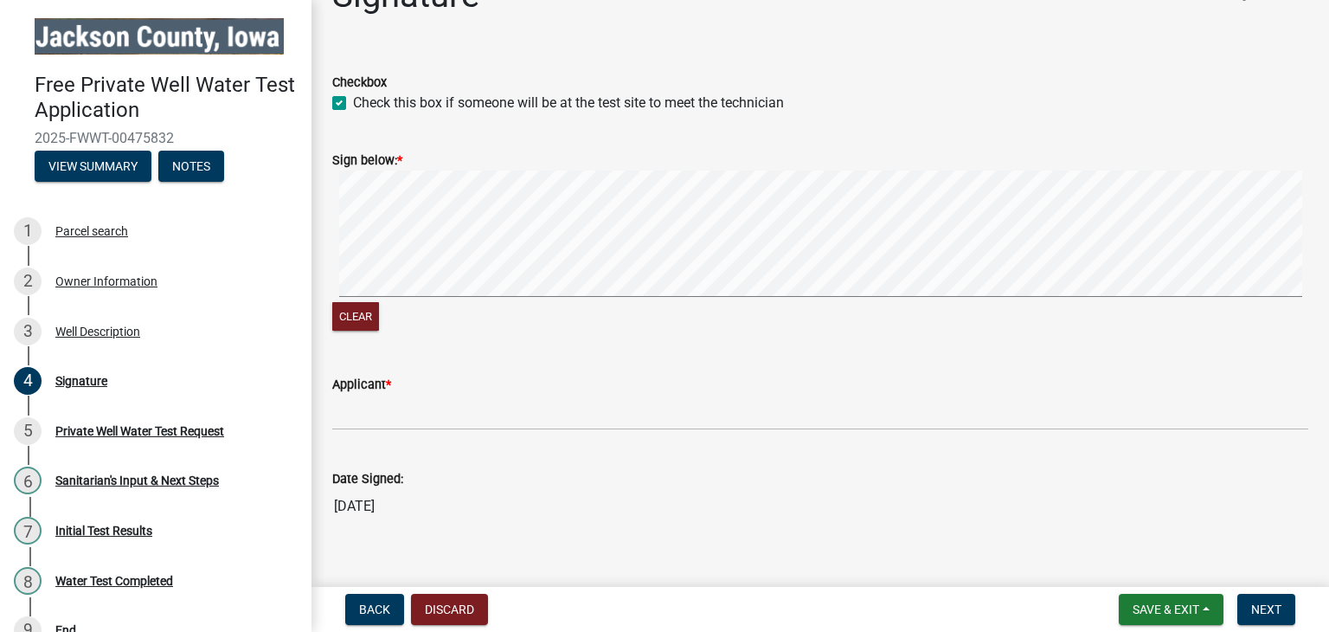
scroll to position [71, 0]
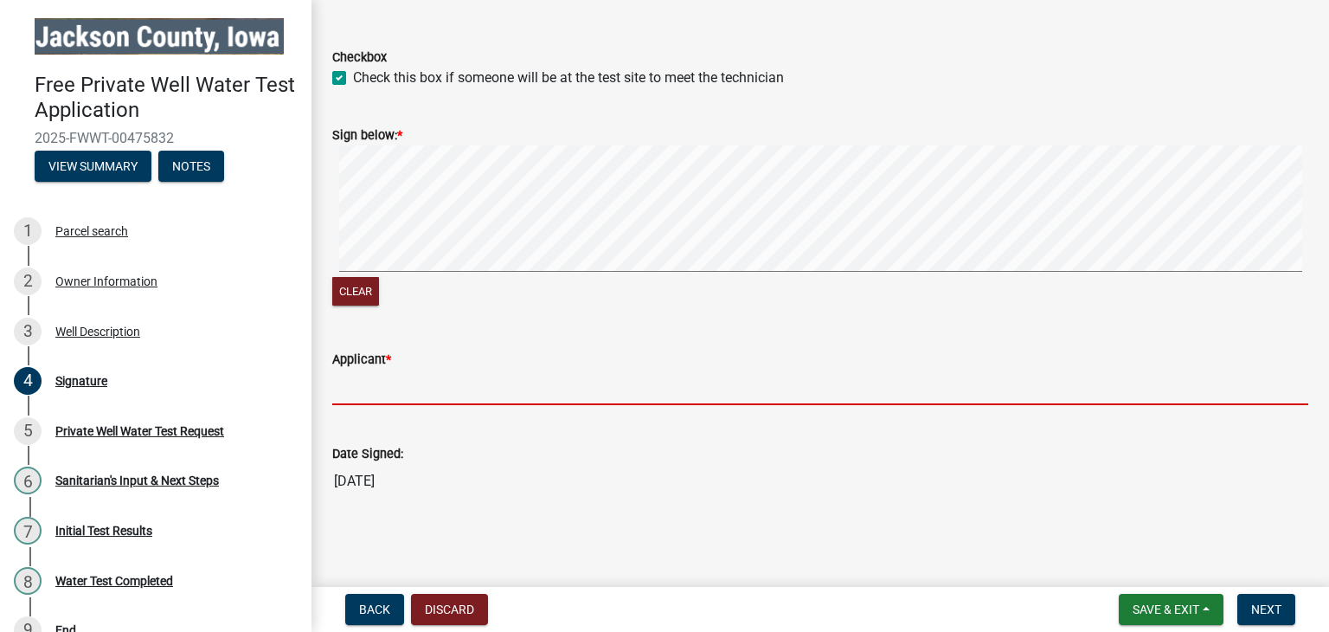
click at [394, 395] on input "Applicant *" at bounding box center [820, 386] width 976 height 35
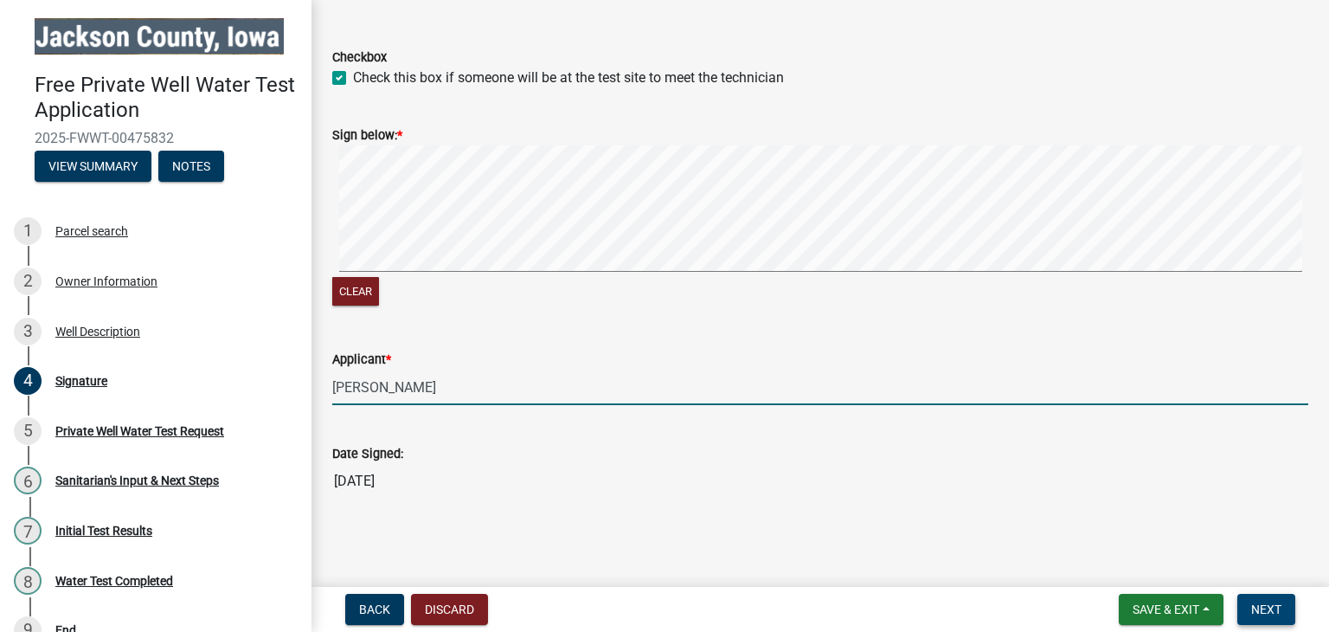
type input "[PERSON_NAME]"
click at [1263, 607] on span "Next" at bounding box center [1266, 609] width 30 height 14
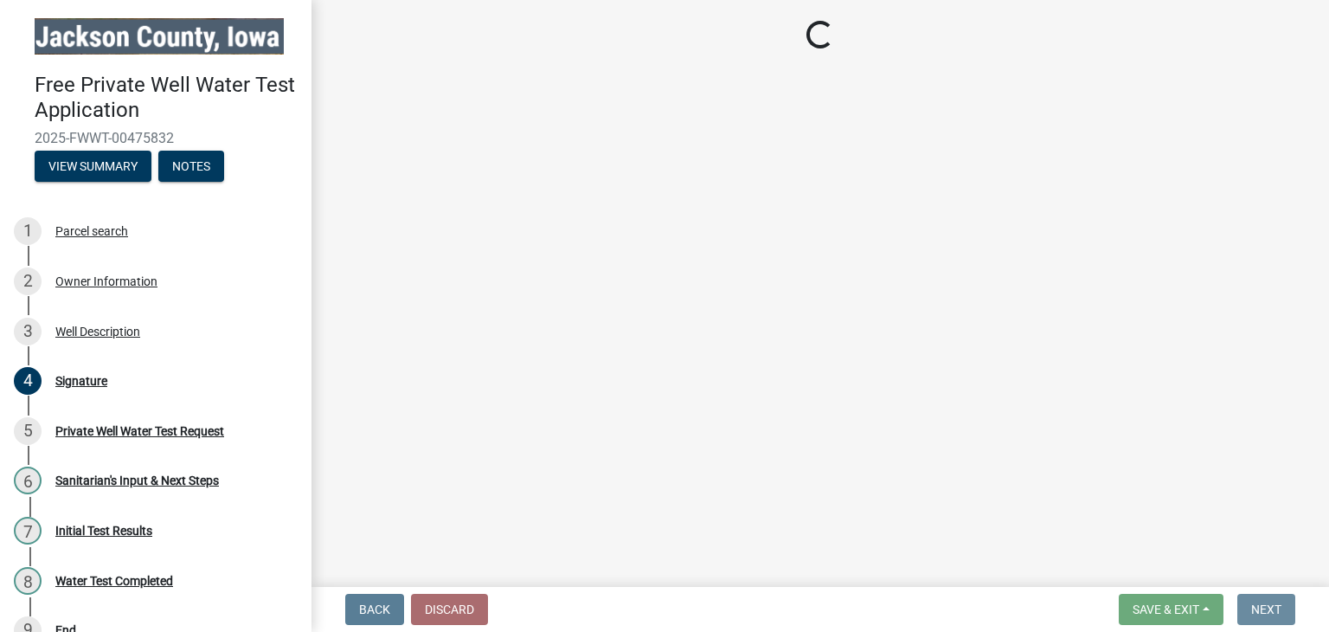
scroll to position [0, 0]
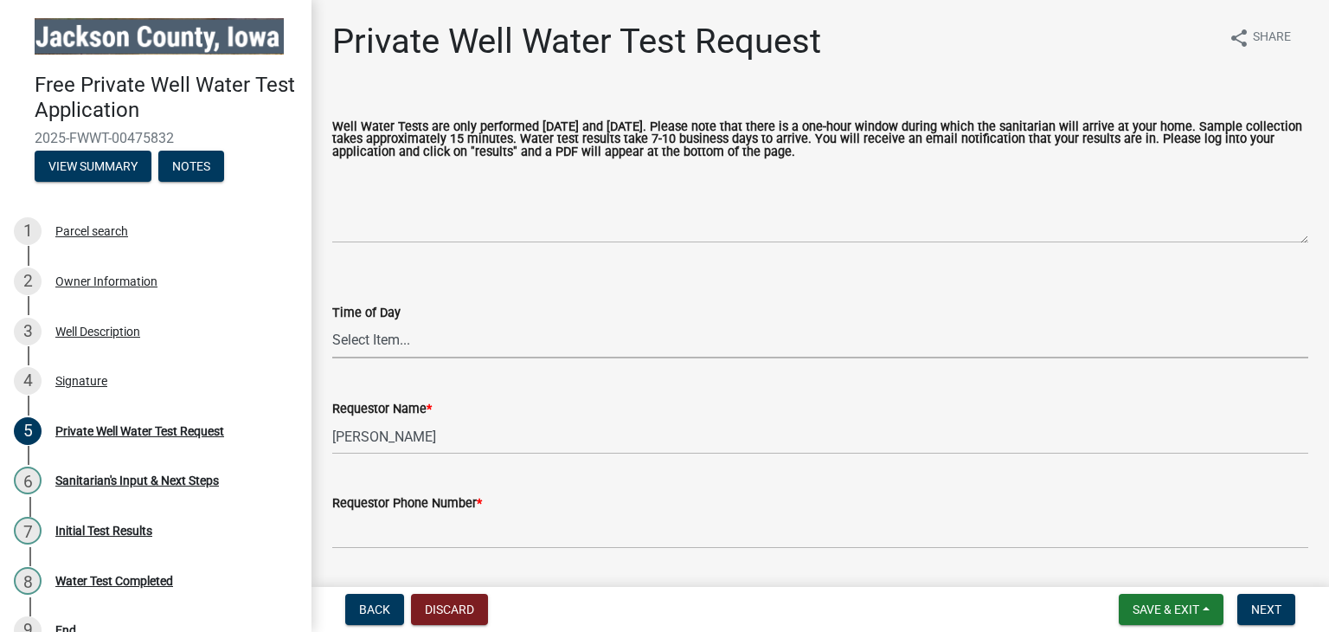
click at [348, 340] on select "Select Item... AM PM" at bounding box center [820, 340] width 976 height 35
click at [332, 323] on select "Select Item... AM PM" at bounding box center [820, 340] width 976 height 35
select select "203f66f9-1146-4c03-8286-bc7632bf4236"
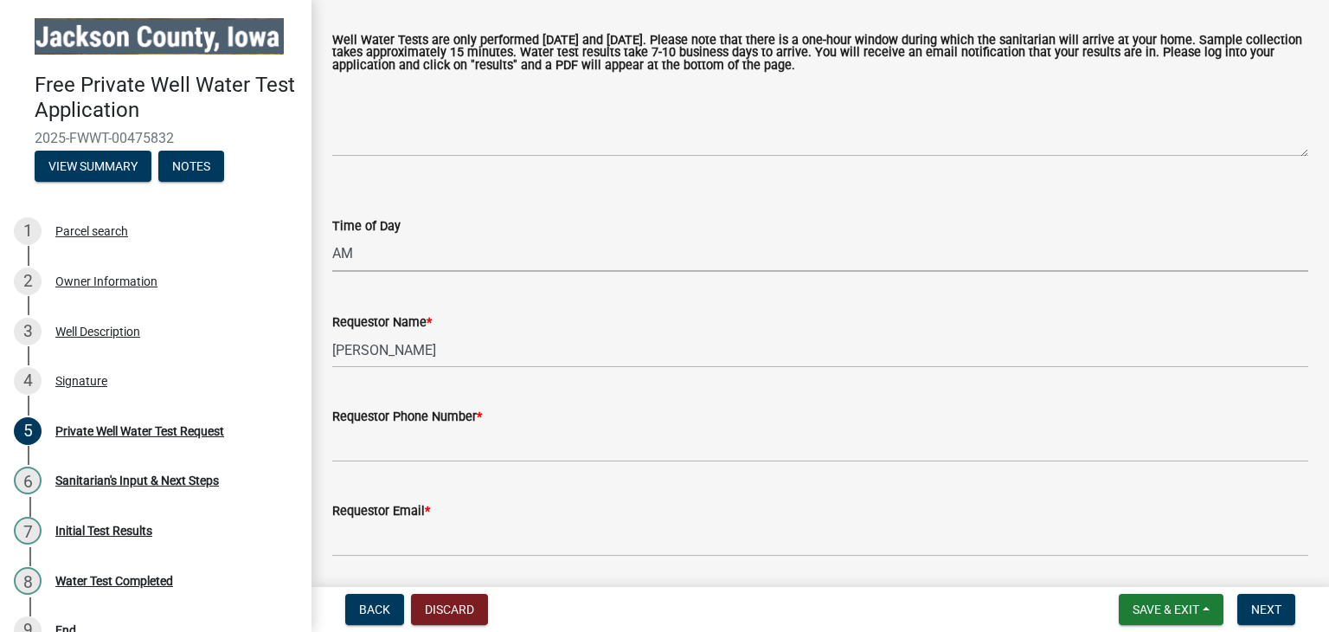
scroll to position [145, 0]
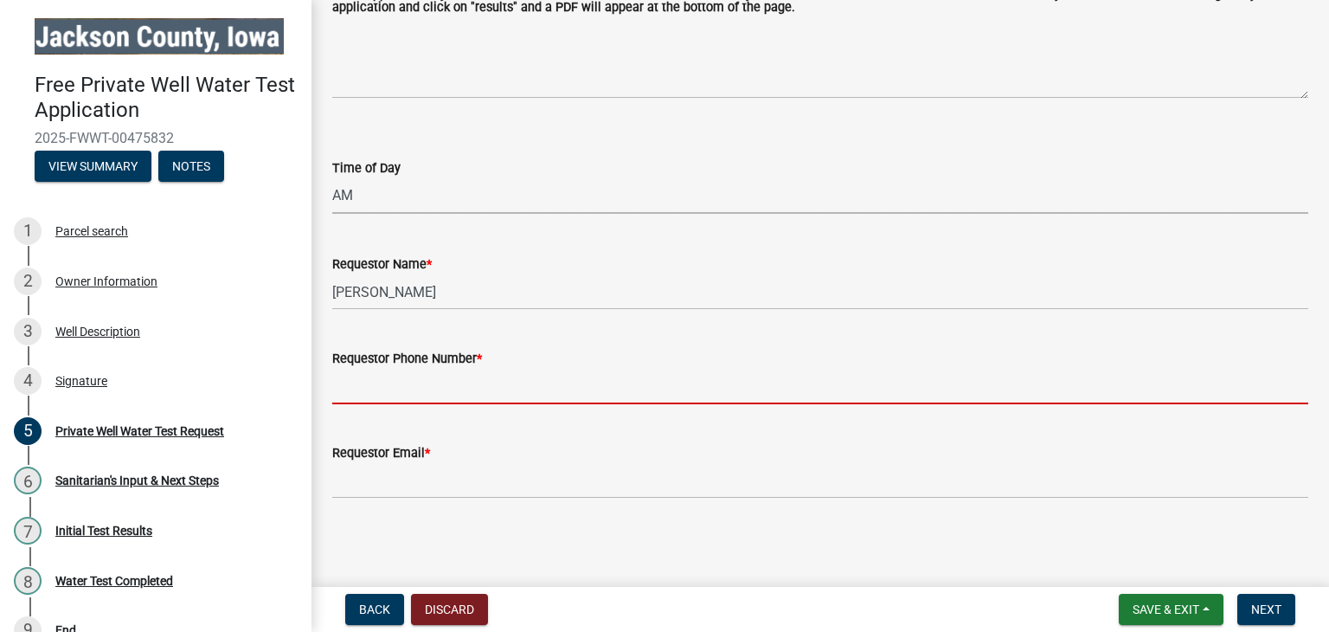
click at [429, 391] on input "Requestor Phone Number *" at bounding box center [820, 386] width 976 height 35
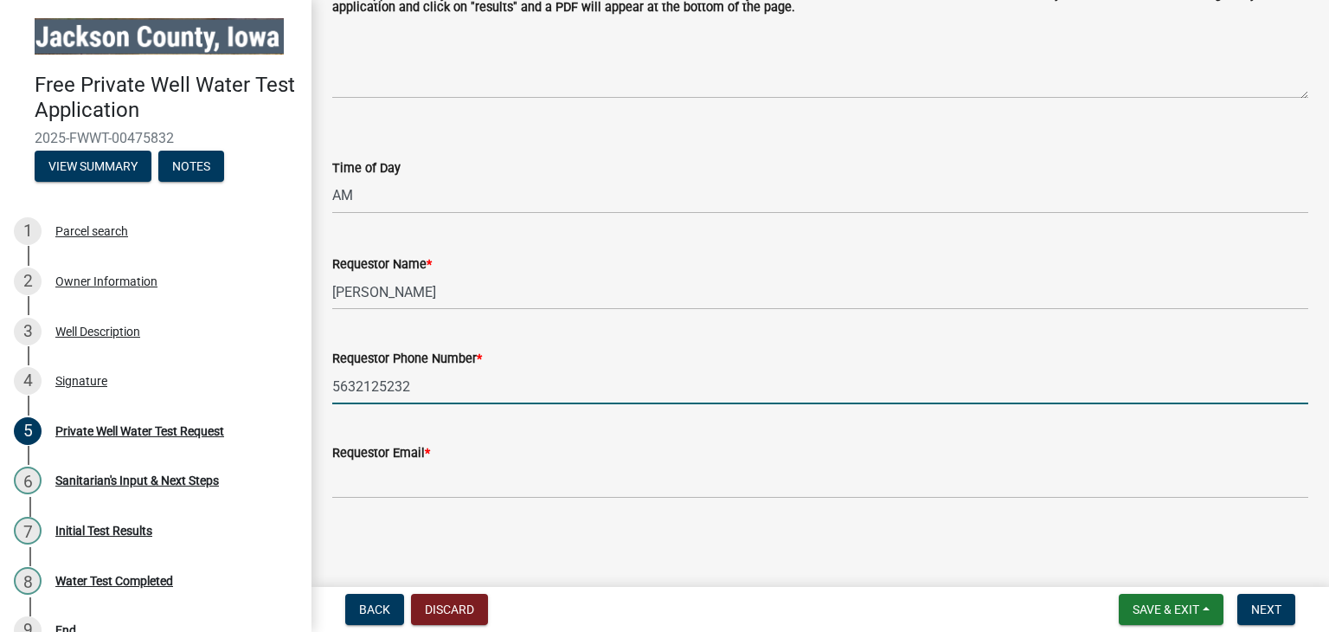
type input "5632125232"
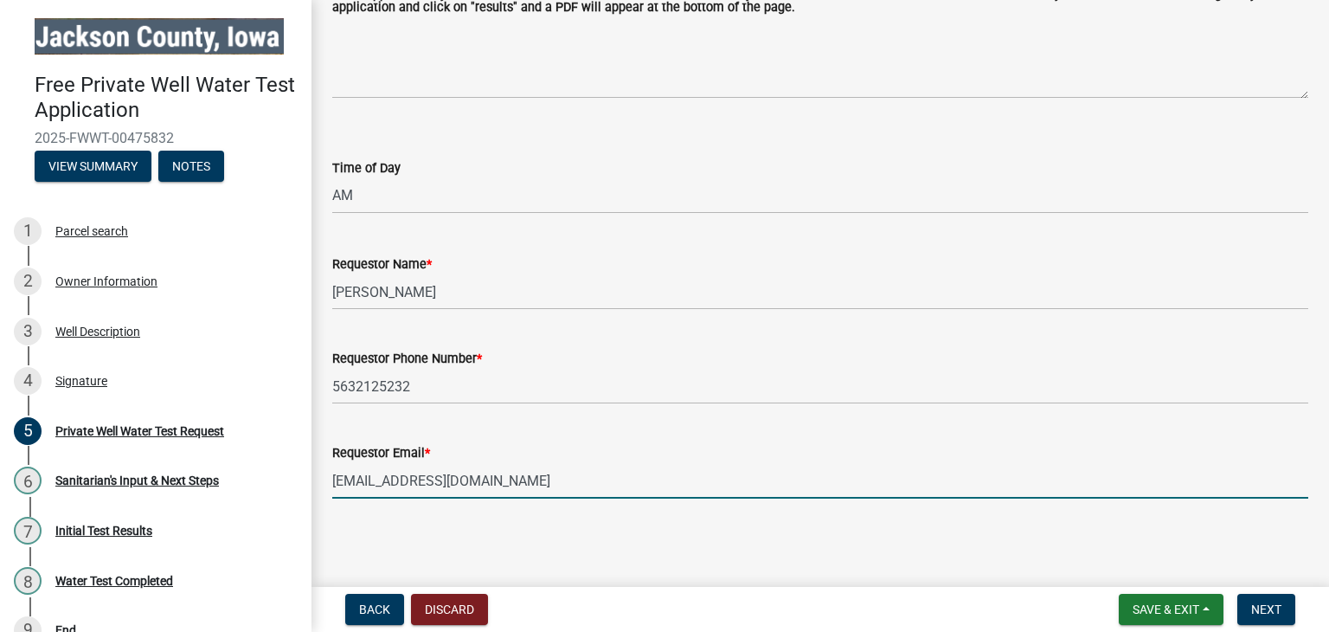
type input "[EMAIL_ADDRESS][DOMAIN_NAME]"
click at [452, 510] on wm-data-entity-input "Requestor Email * [EMAIL_ADDRESS][DOMAIN_NAME]" at bounding box center [820, 465] width 976 height 94
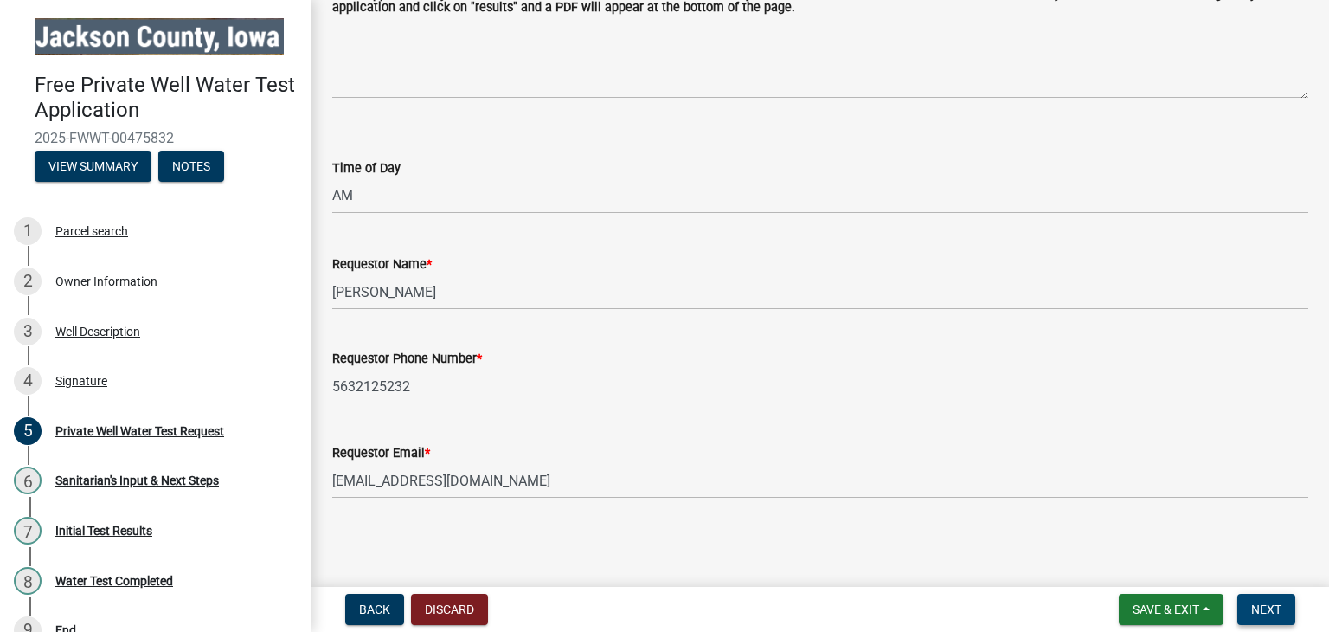
click at [1284, 614] on button "Next" at bounding box center [1266, 608] width 58 height 31
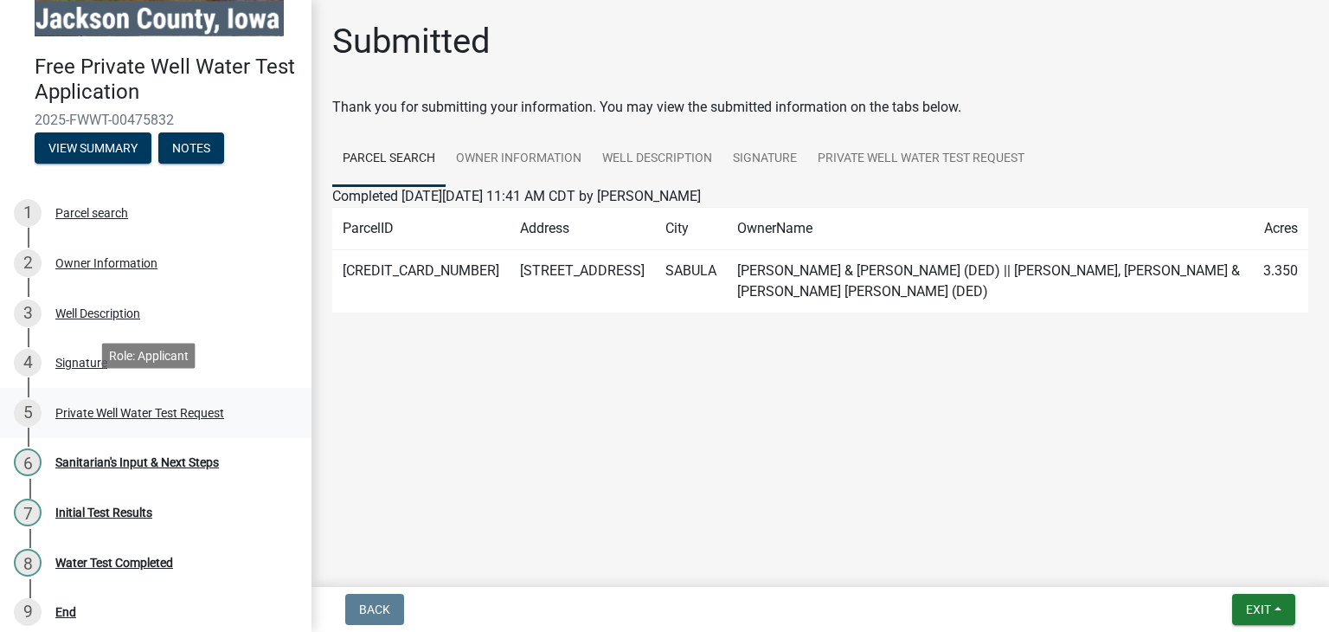
scroll to position [29, 0]
